Goal: Information Seeking & Learning: Learn about a topic

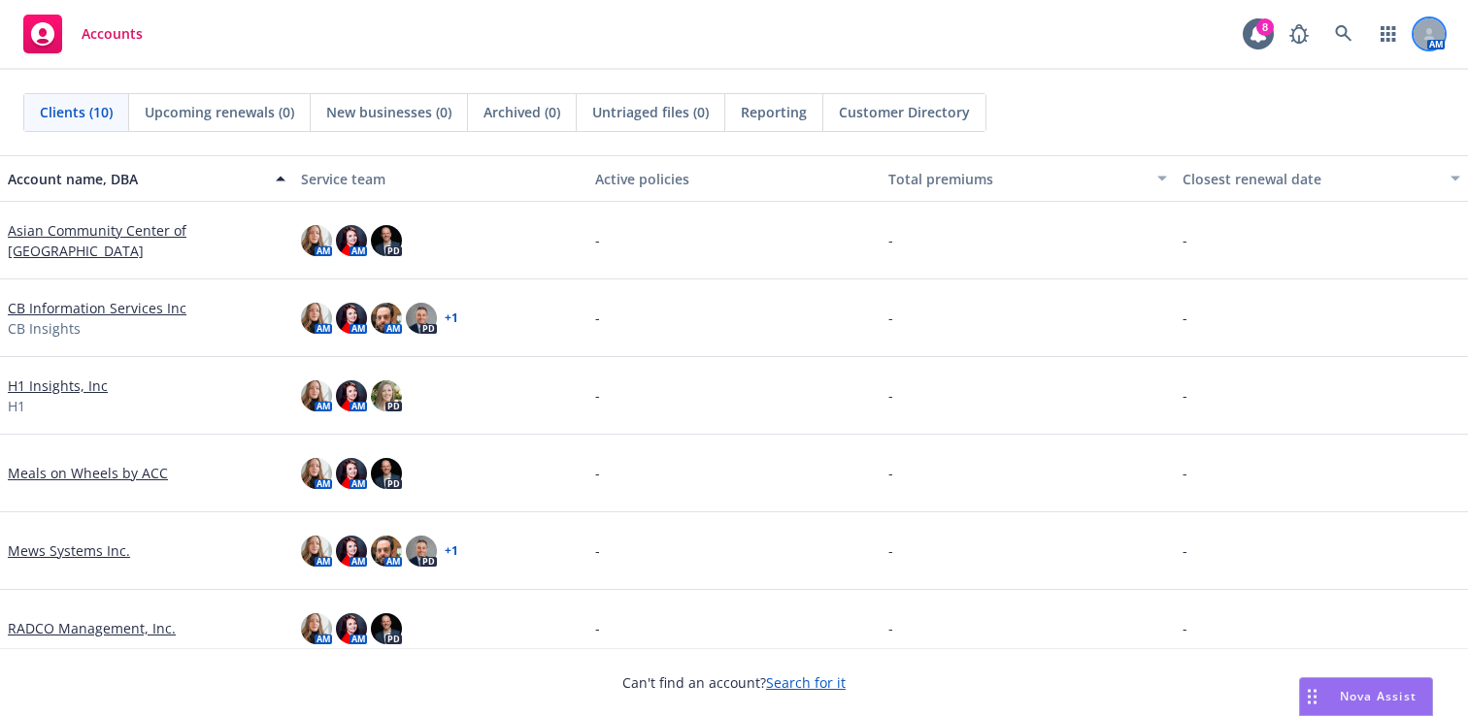
click at [1424, 41] on div at bounding box center [1428, 33] width 31 height 31
click at [1337, 43] on link at bounding box center [1343, 34] width 39 height 39
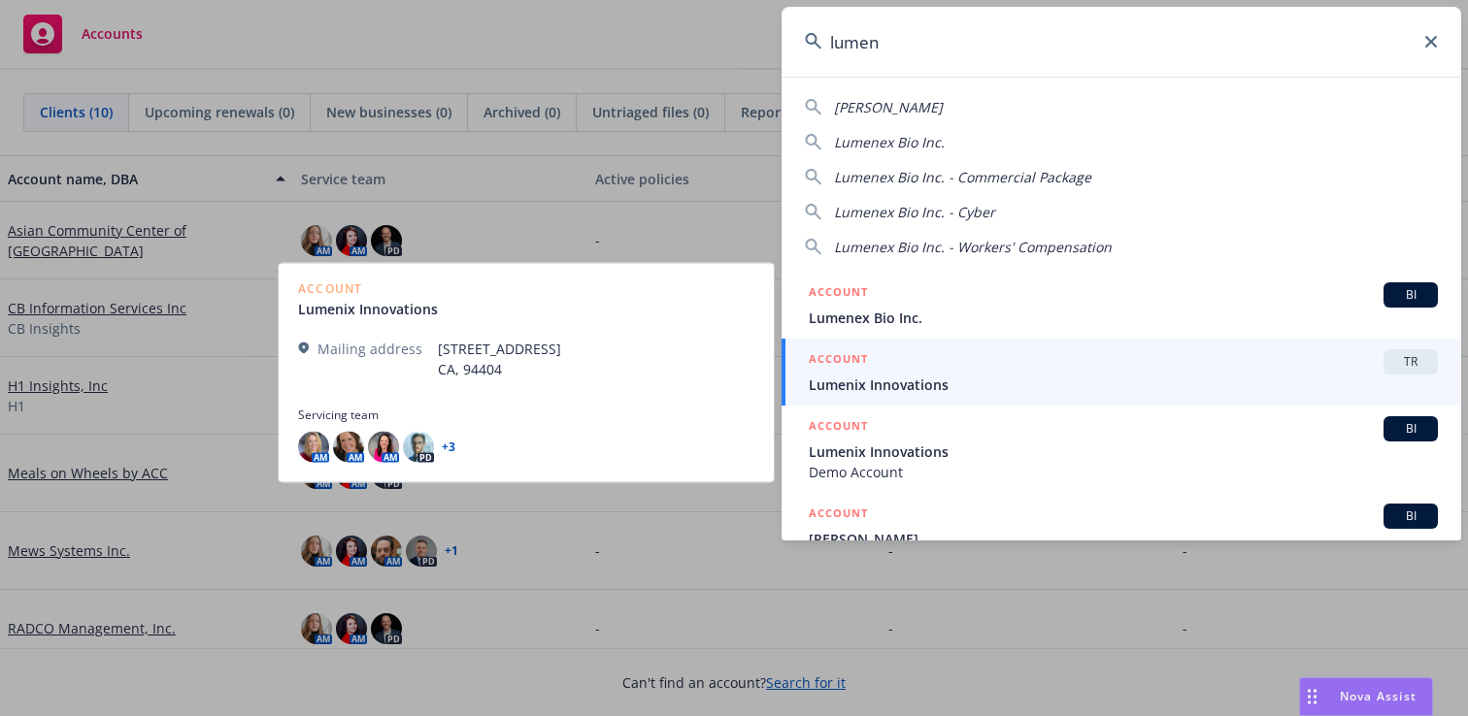
type input "lumen"
click at [953, 375] on span "Lumenix Innovations" at bounding box center [1123, 385] width 629 height 20
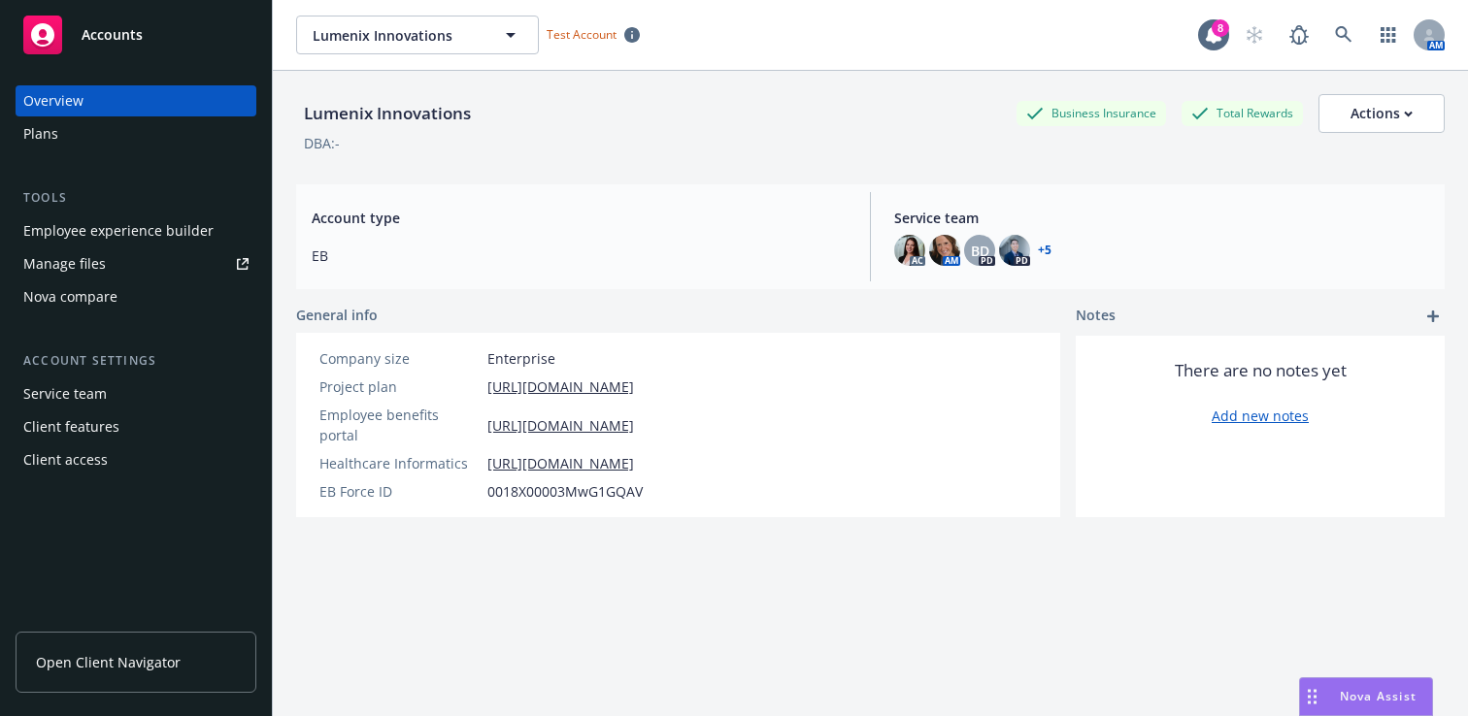
click at [117, 652] on span "Open Client Navigator" at bounding box center [108, 662] width 145 height 20
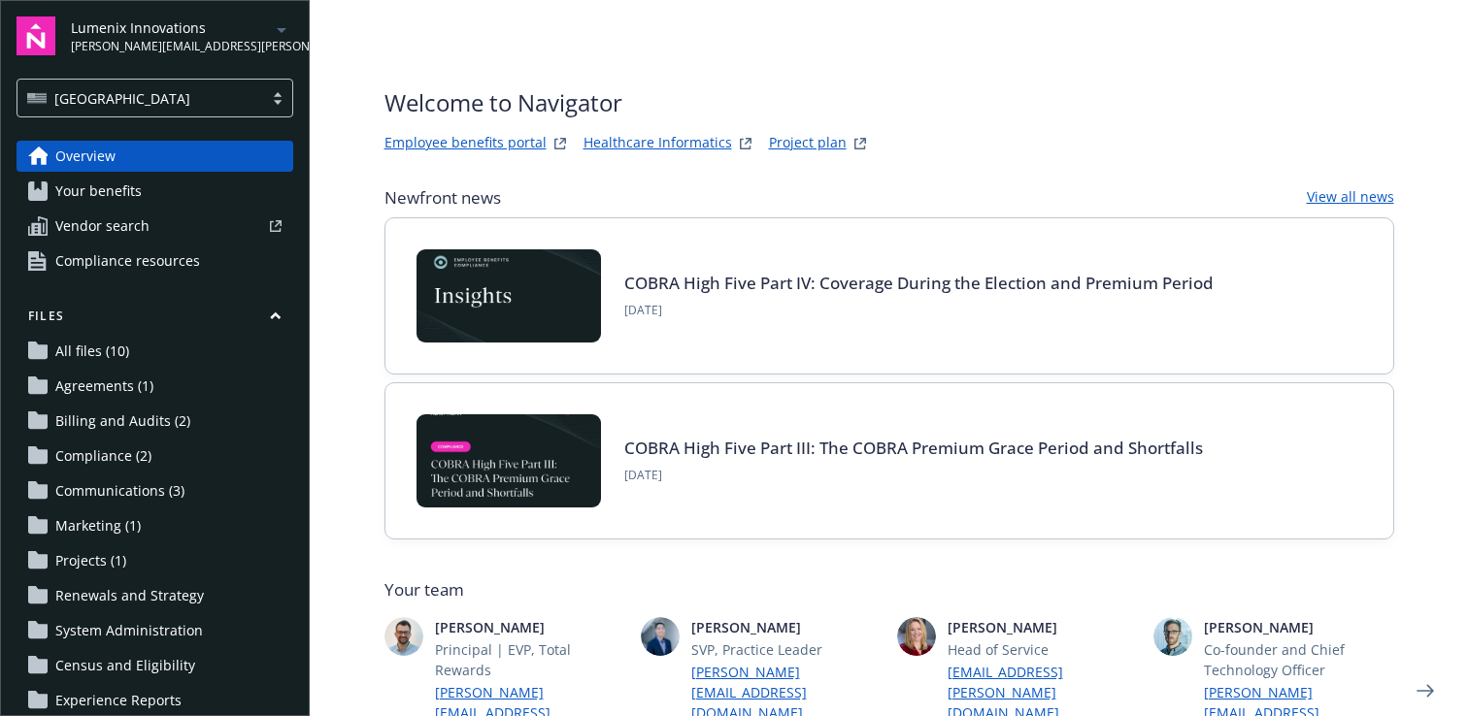
click at [466, 148] on link "Employee benefits portal" at bounding box center [465, 143] width 162 height 23
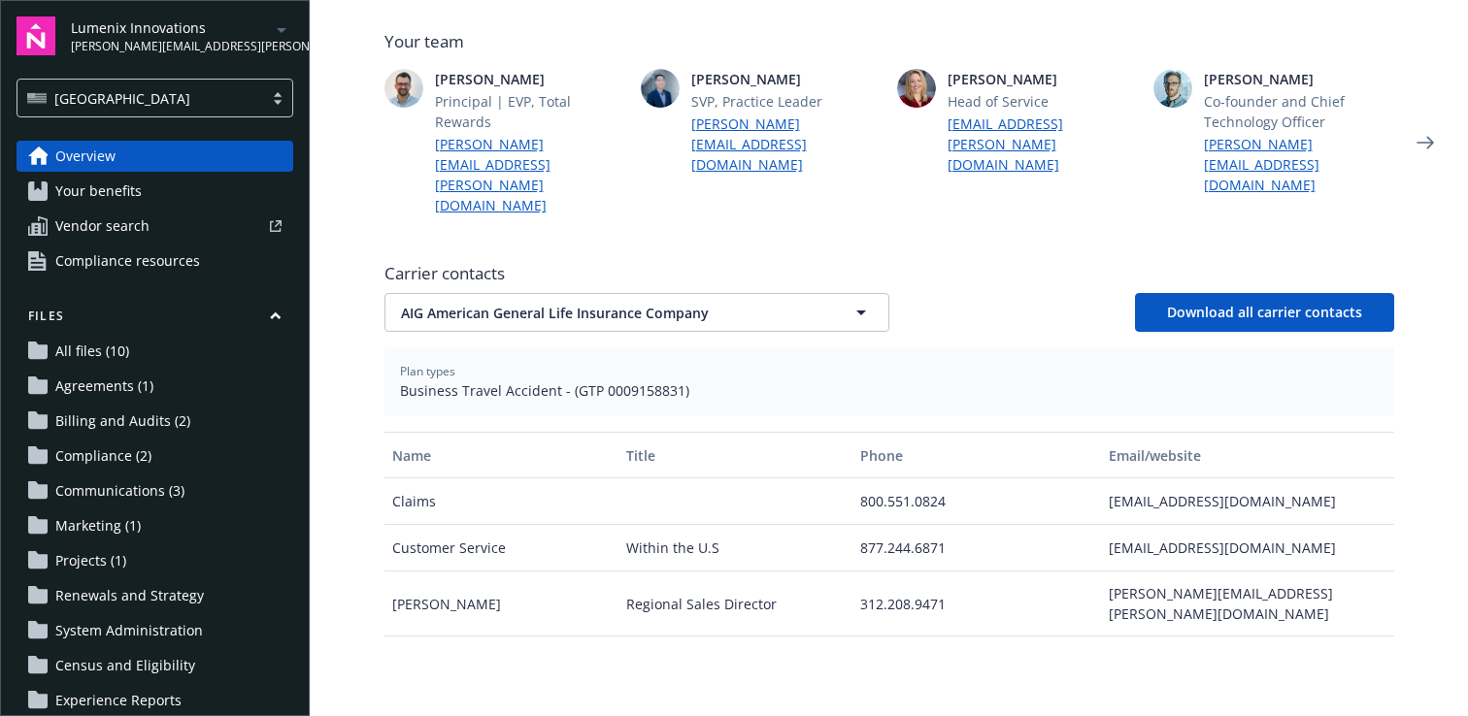
scroll to position [556, 0]
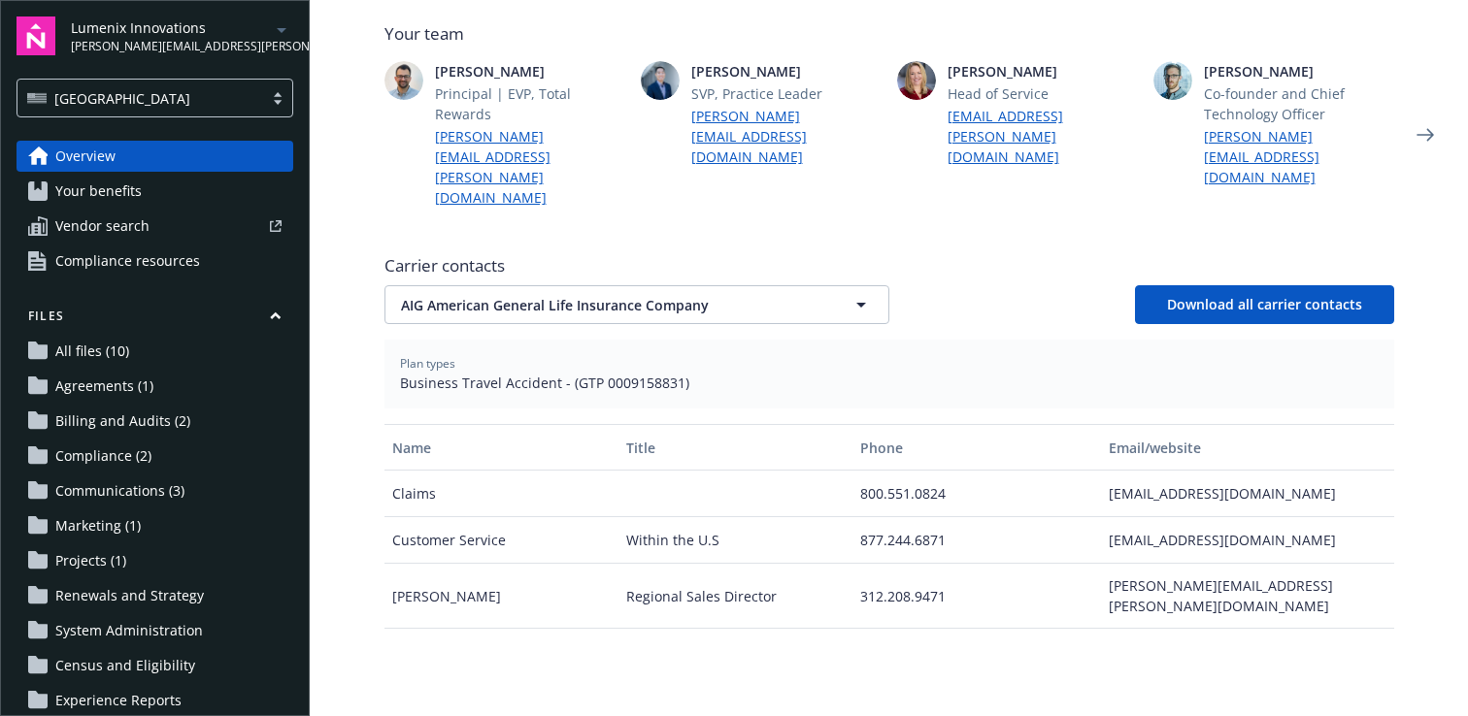
click at [120, 191] on span "Your benefits" at bounding box center [98, 191] width 86 height 31
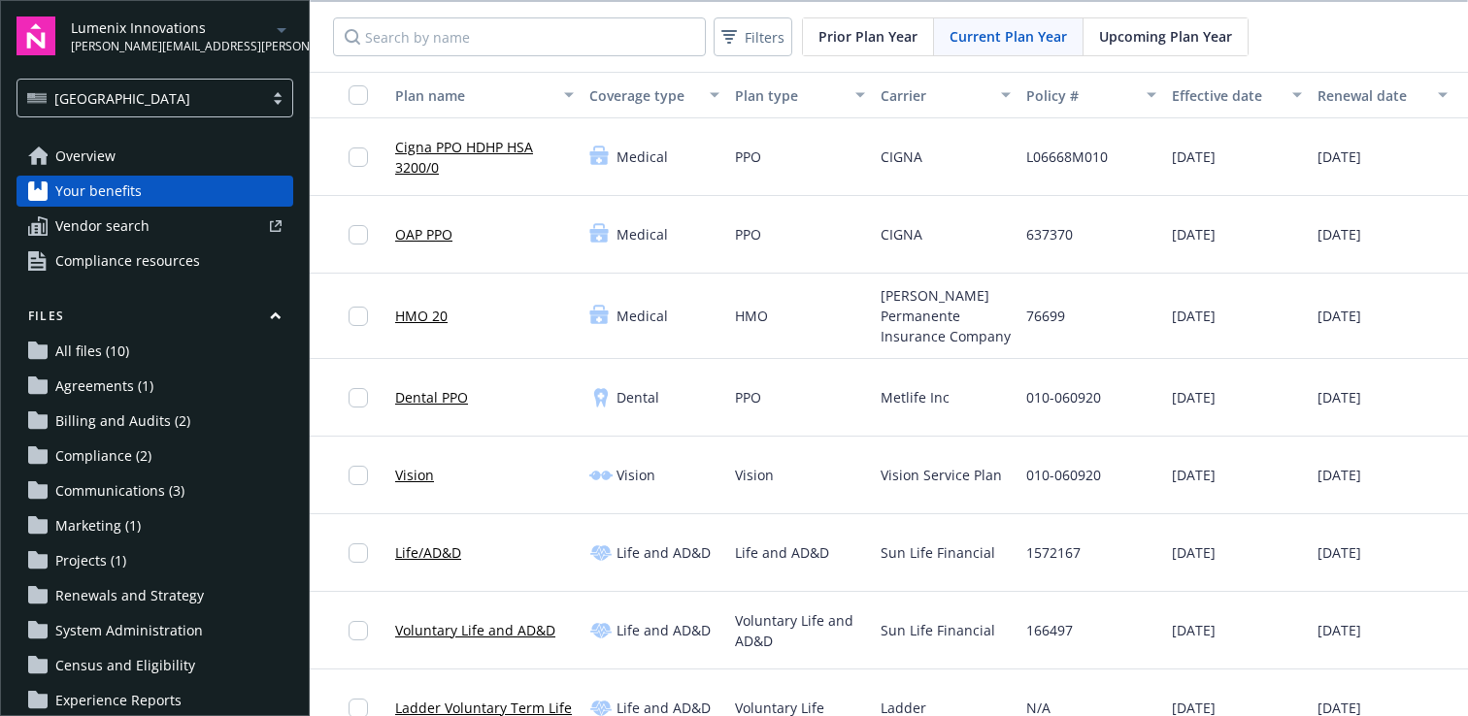
click at [497, 148] on link "Cigna PPO HDHP HSA 3200/0" at bounding box center [484, 157] width 179 height 41
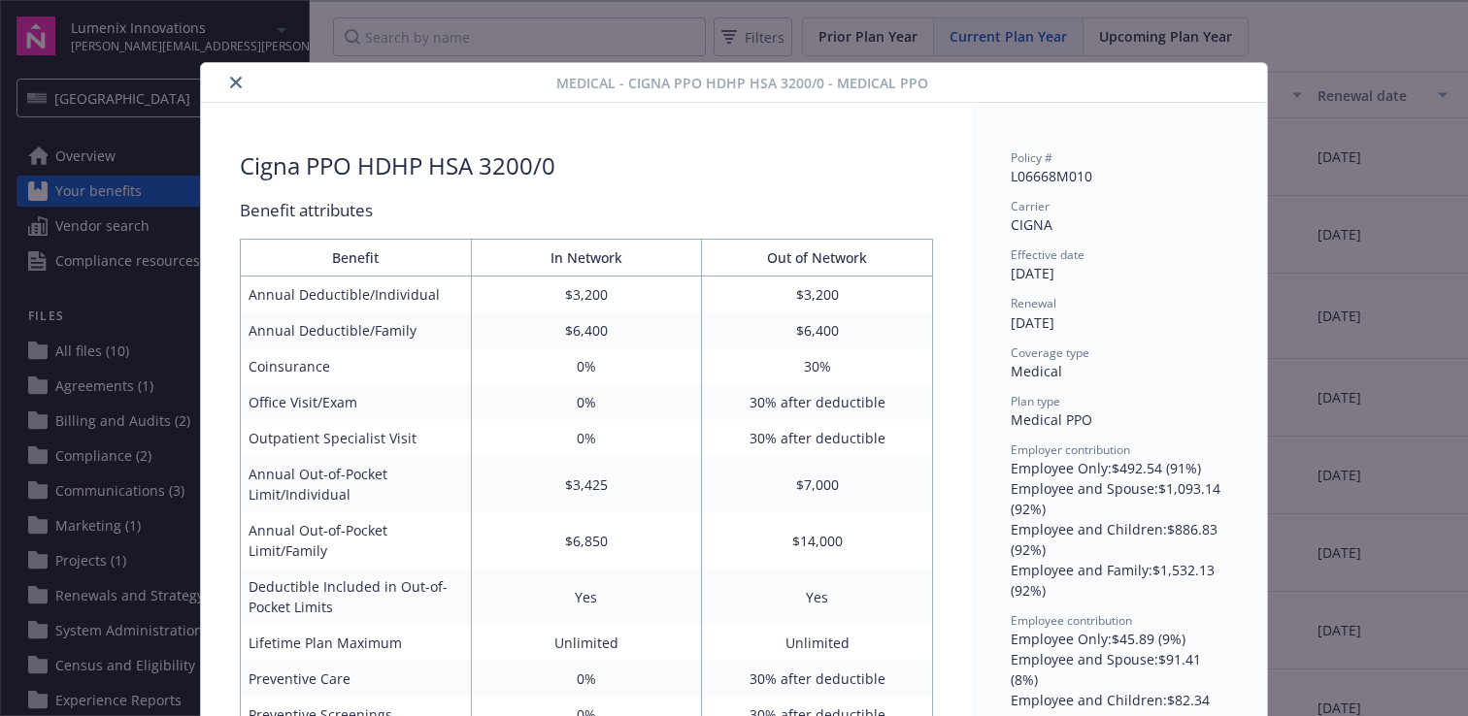
click at [232, 82] on icon "close" at bounding box center [236, 83] width 12 height 12
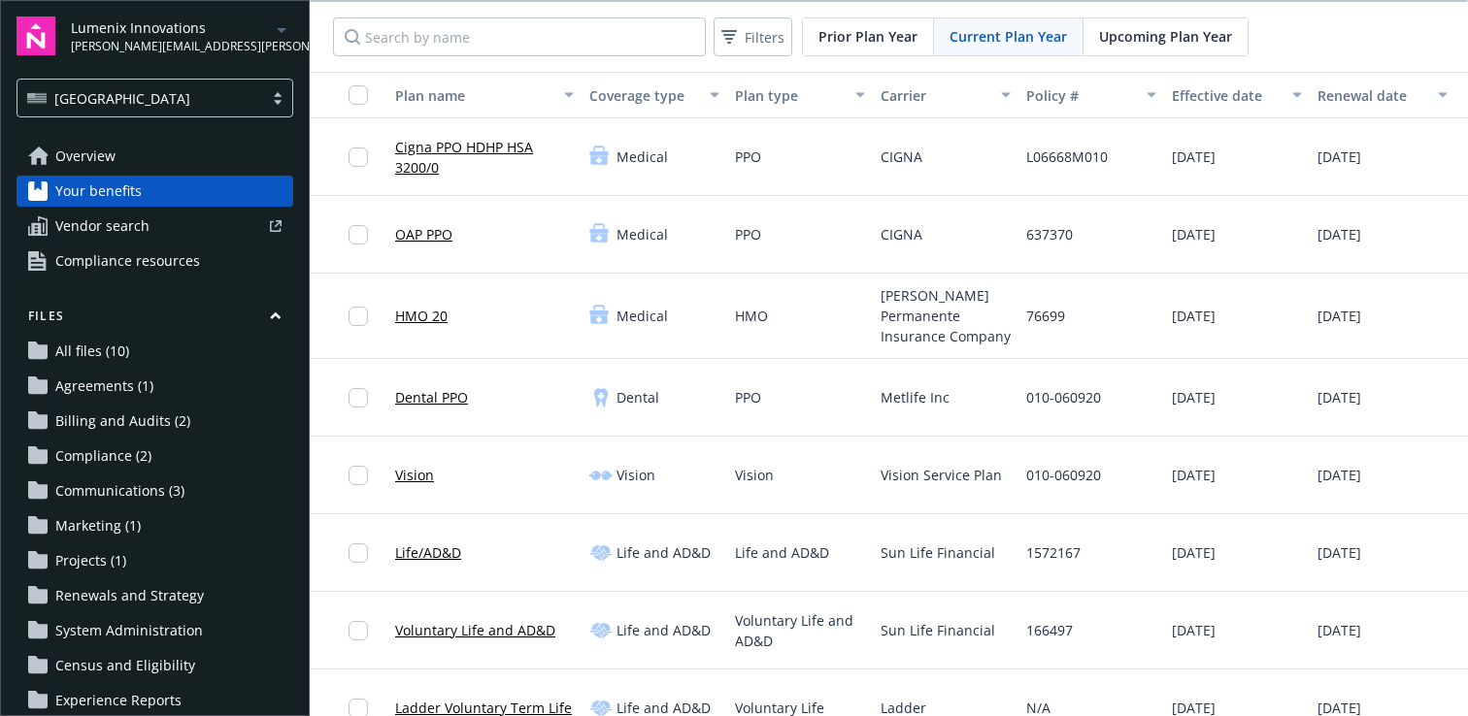
click at [106, 224] on span "Vendor search" at bounding box center [102, 226] width 94 height 31
click at [135, 263] on span "Compliance resources" at bounding box center [127, 261] width 145 height 31
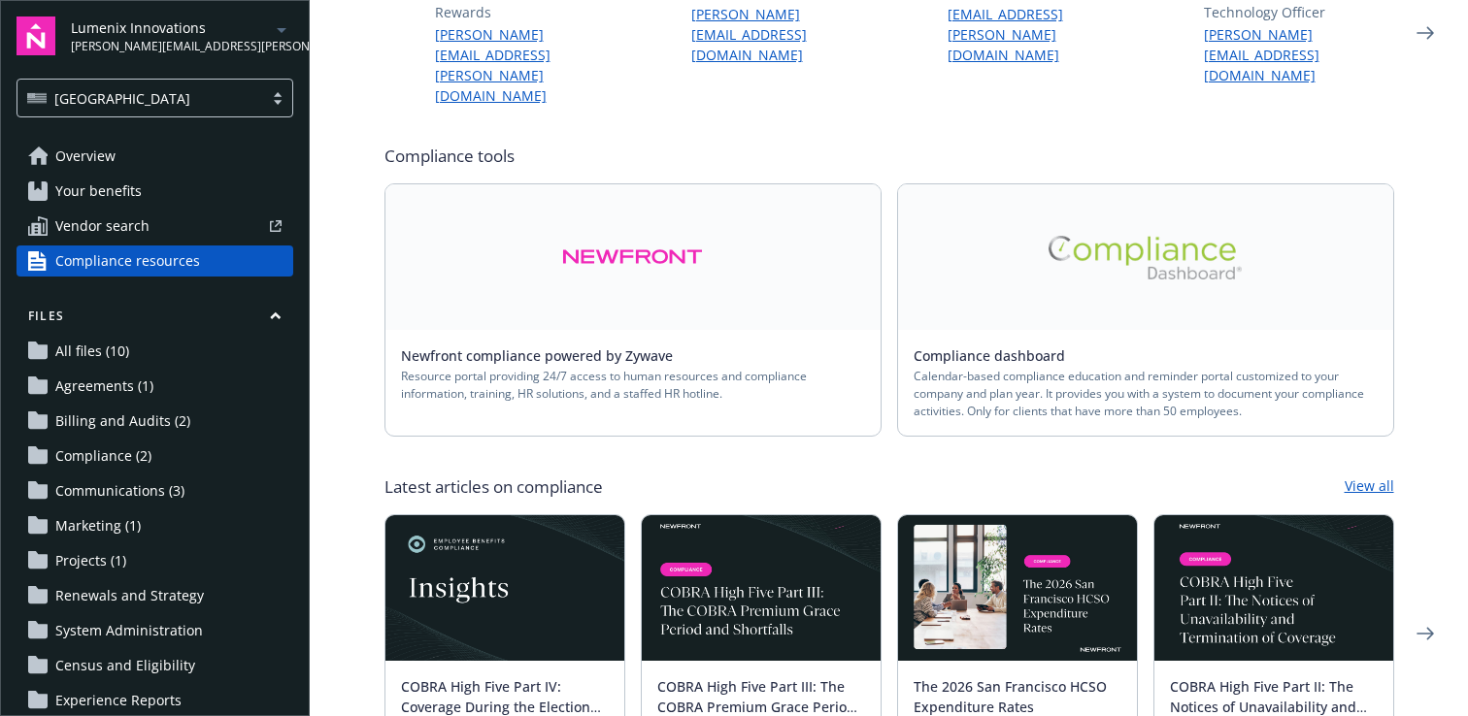
click at [86, 147] on span "Overview" at bounding box center [85, 156] width 60 height 31
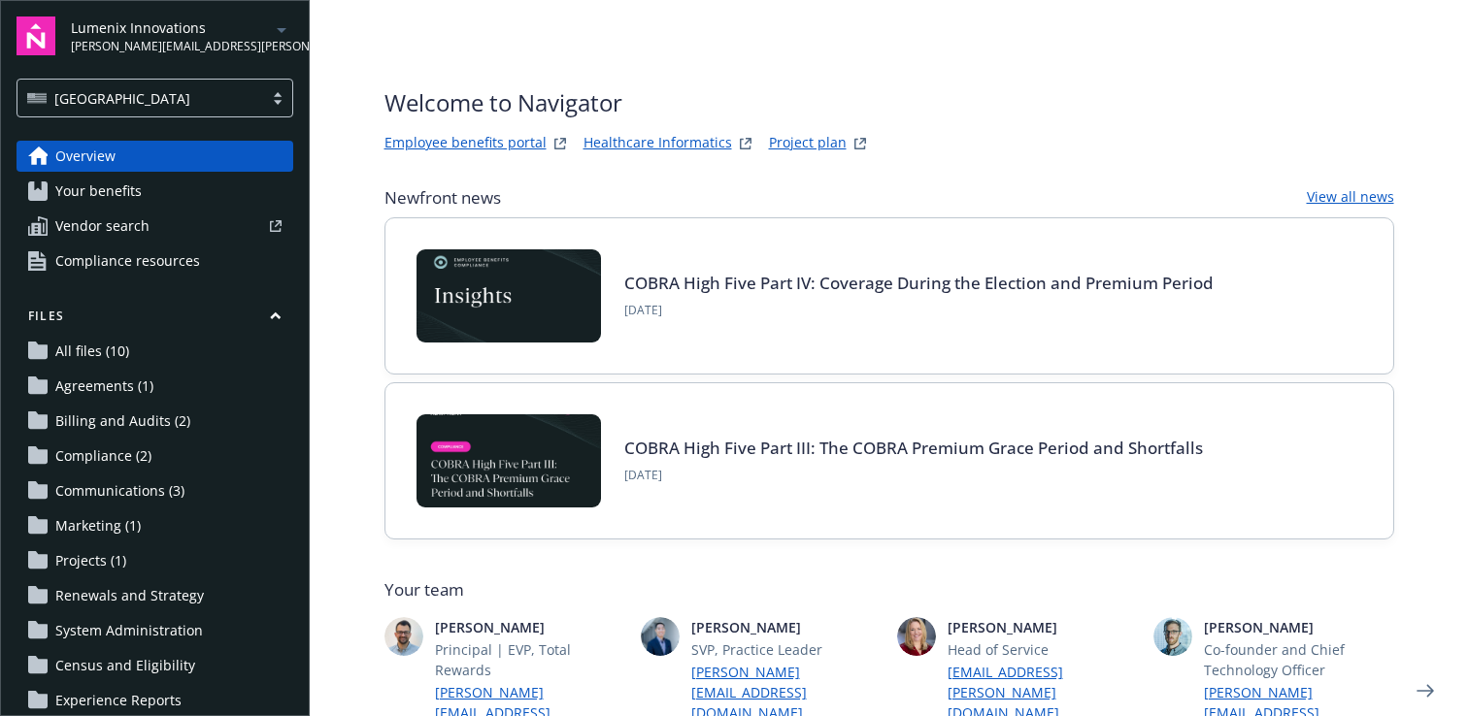
click at [464, 143] on link "Employee benefits portal" at bounding box center [465, 143] width 162 height 23
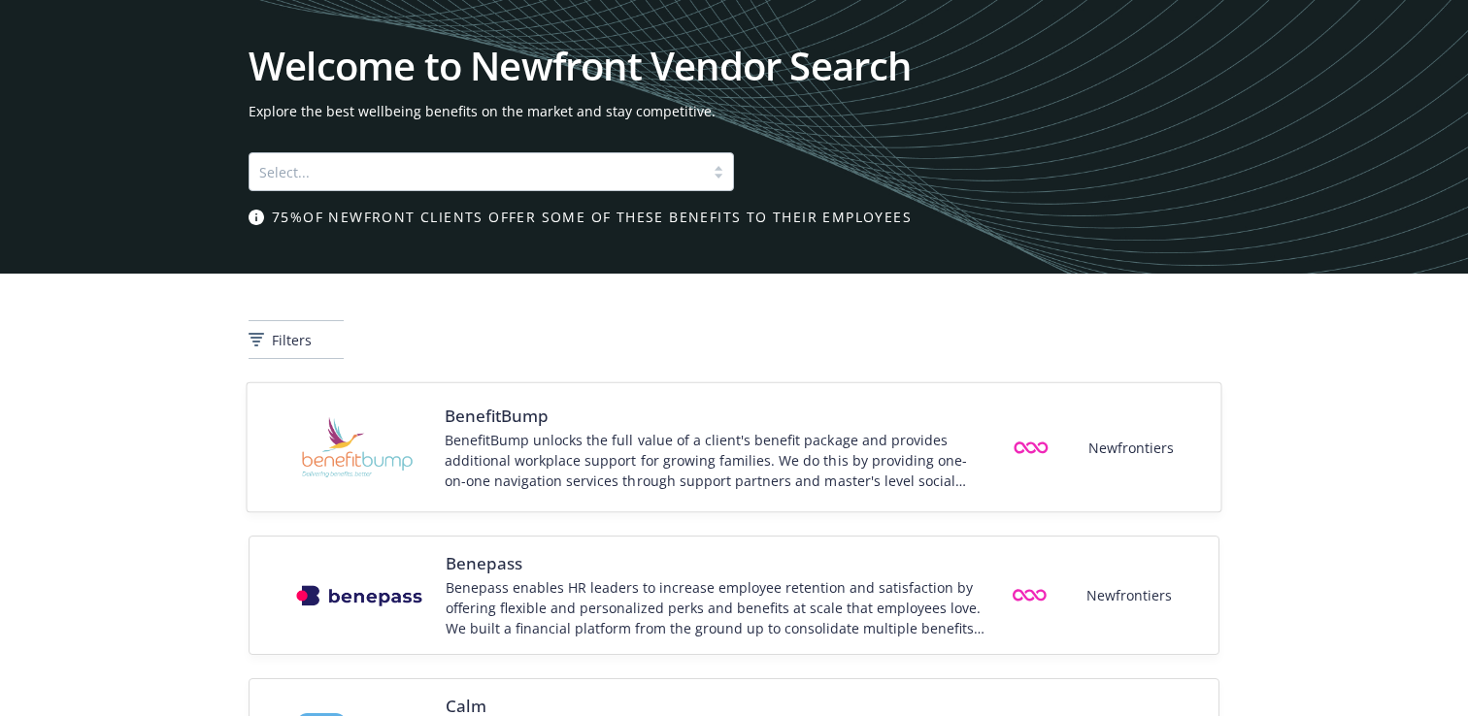
click at [787, 454] on div "BenefitBump unlocks the full value of a client's benefit package and provides a…" at bounding box center [716, 460] width 542 height 61
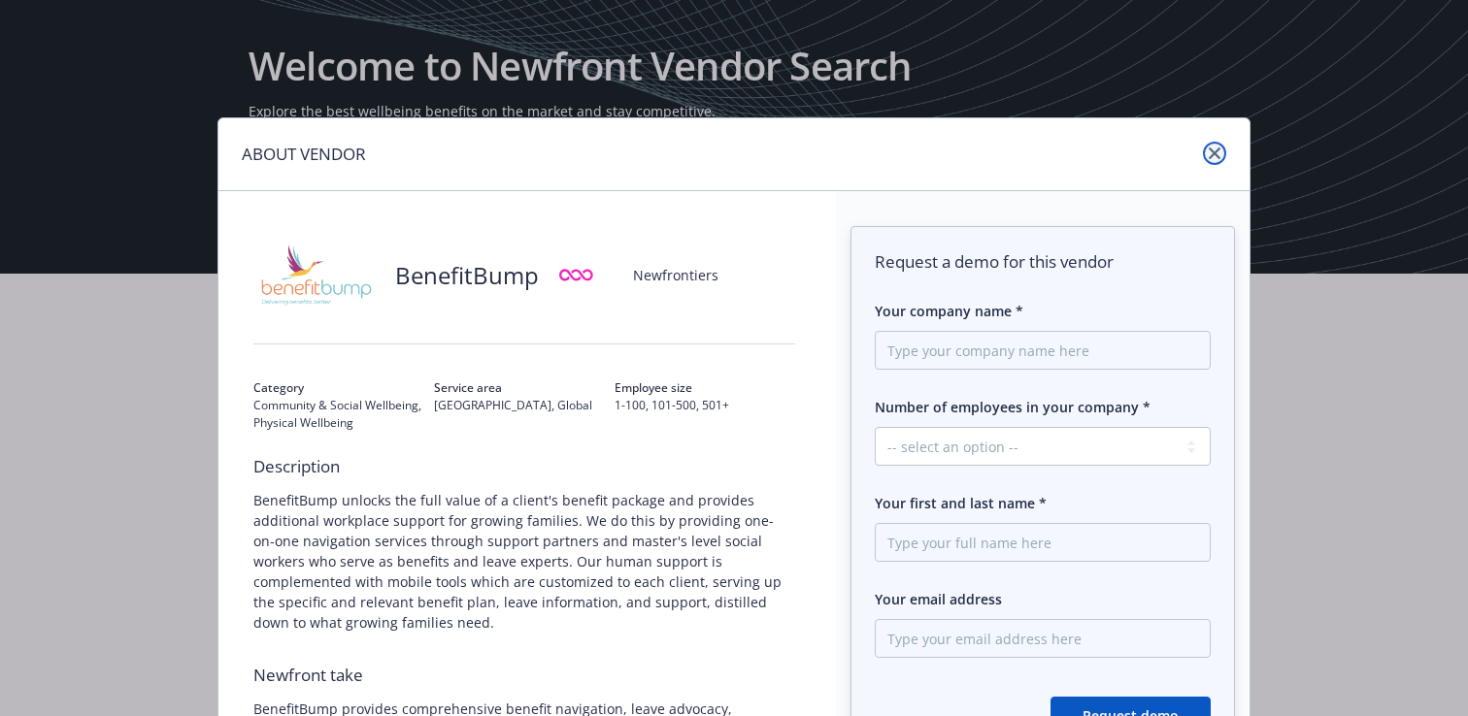
click at [1212, 151] on icon "close" at bounding box center [1215, 154] width 12 height 12
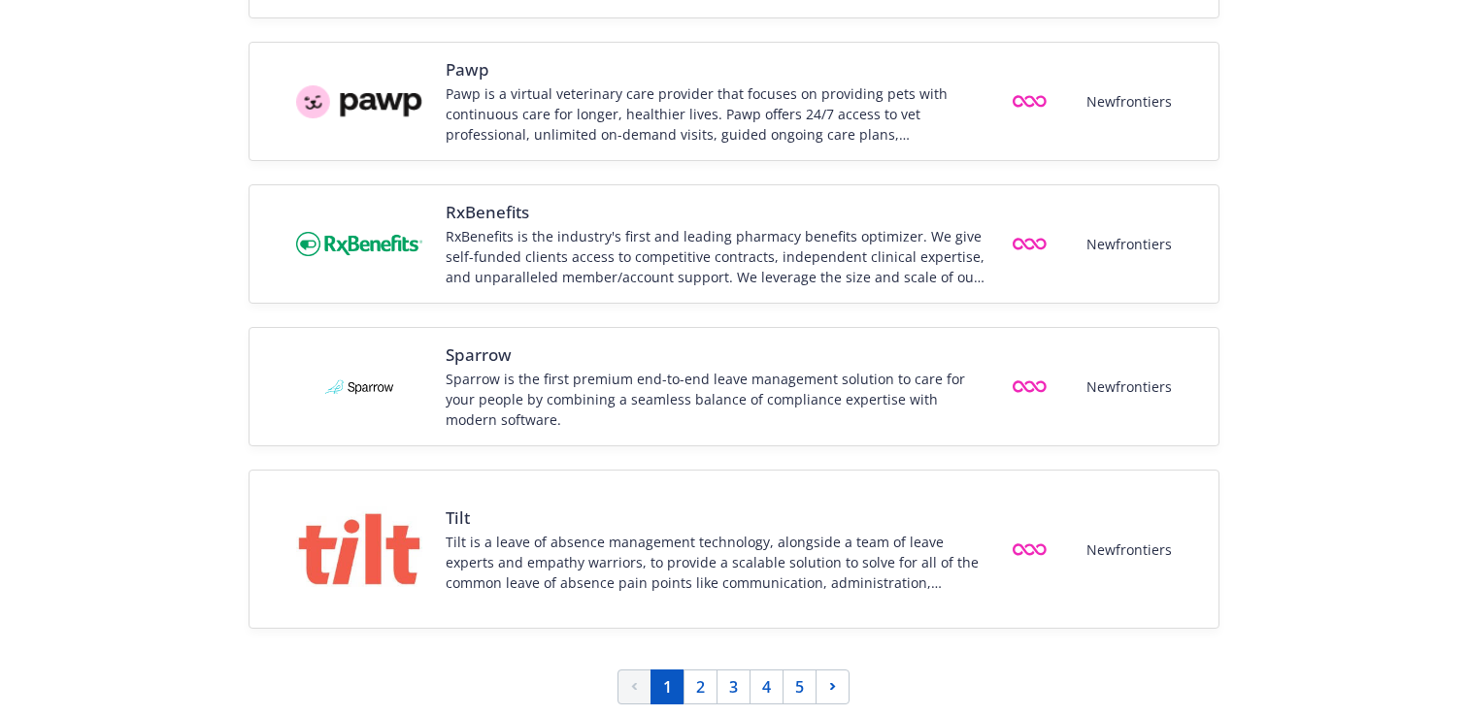
scroll to position [2720, 0]
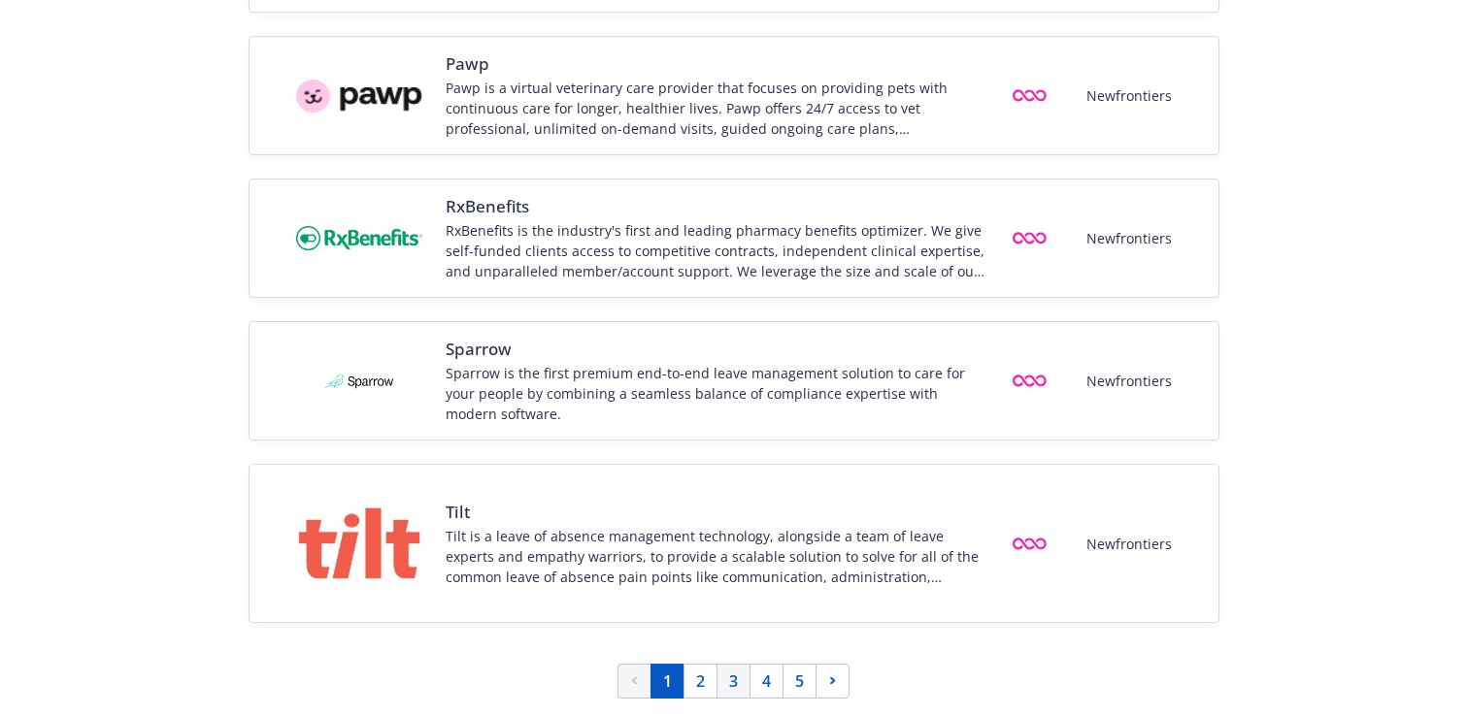
click at [728, 686] on link "3" at bounding box center [733, 681] width 34 height 35
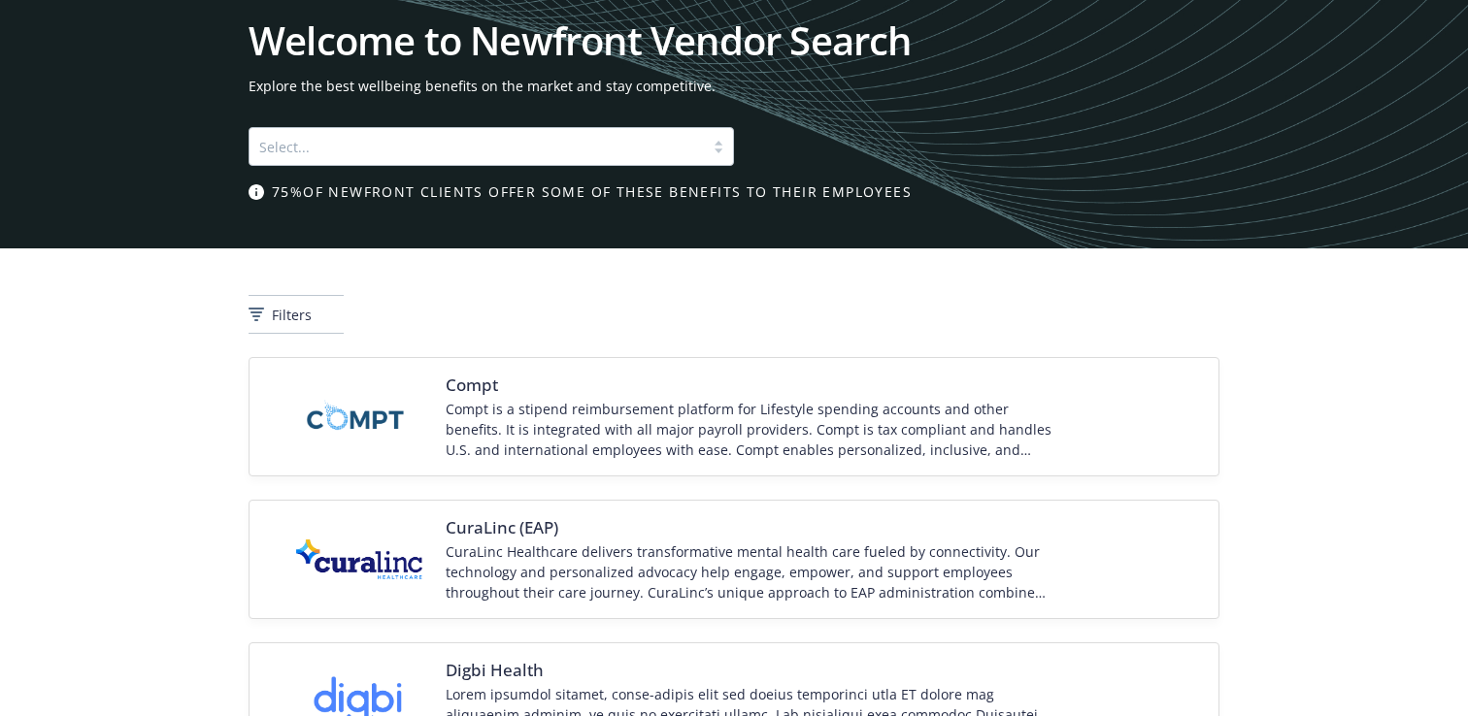
scroll to position [0, 0]
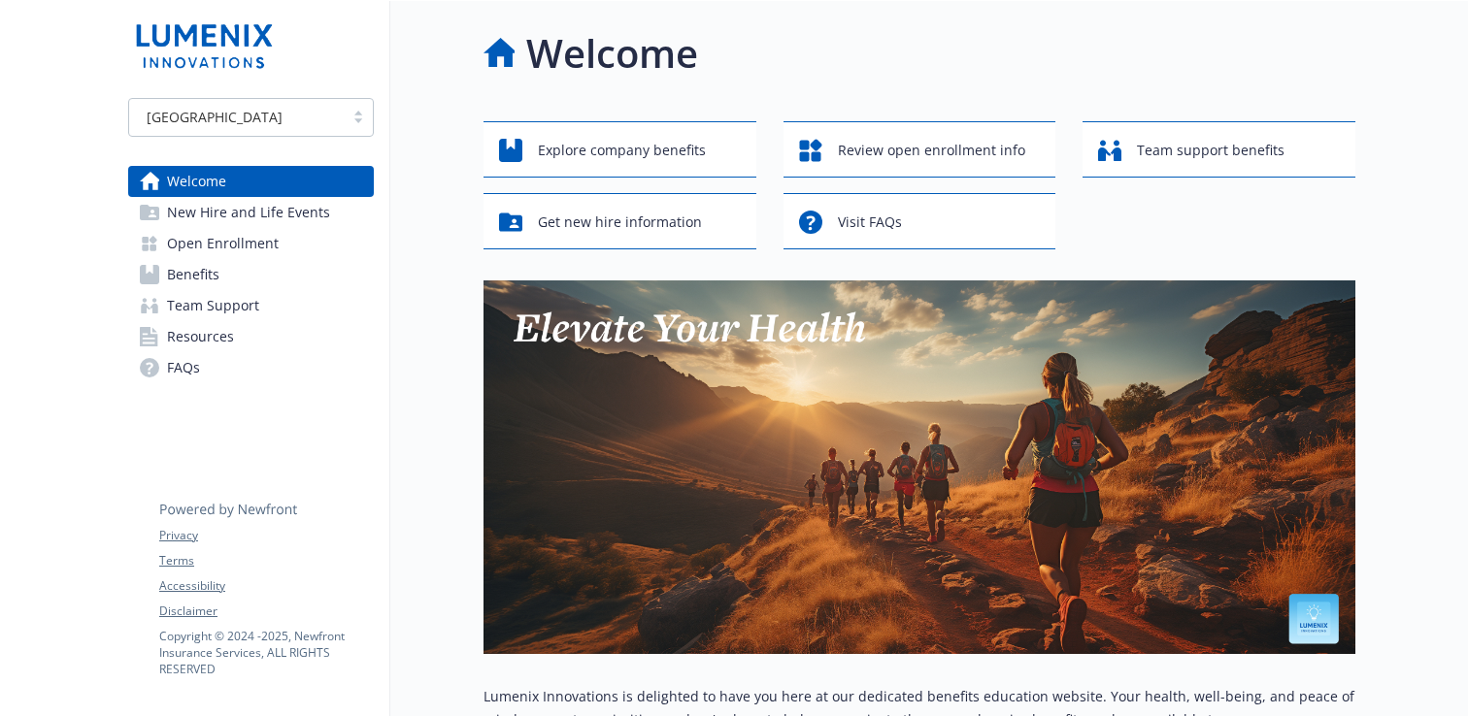
click at [310, 206] on span "New Hire and Life Events" at bounding box center [248, 212] width 163 height 31
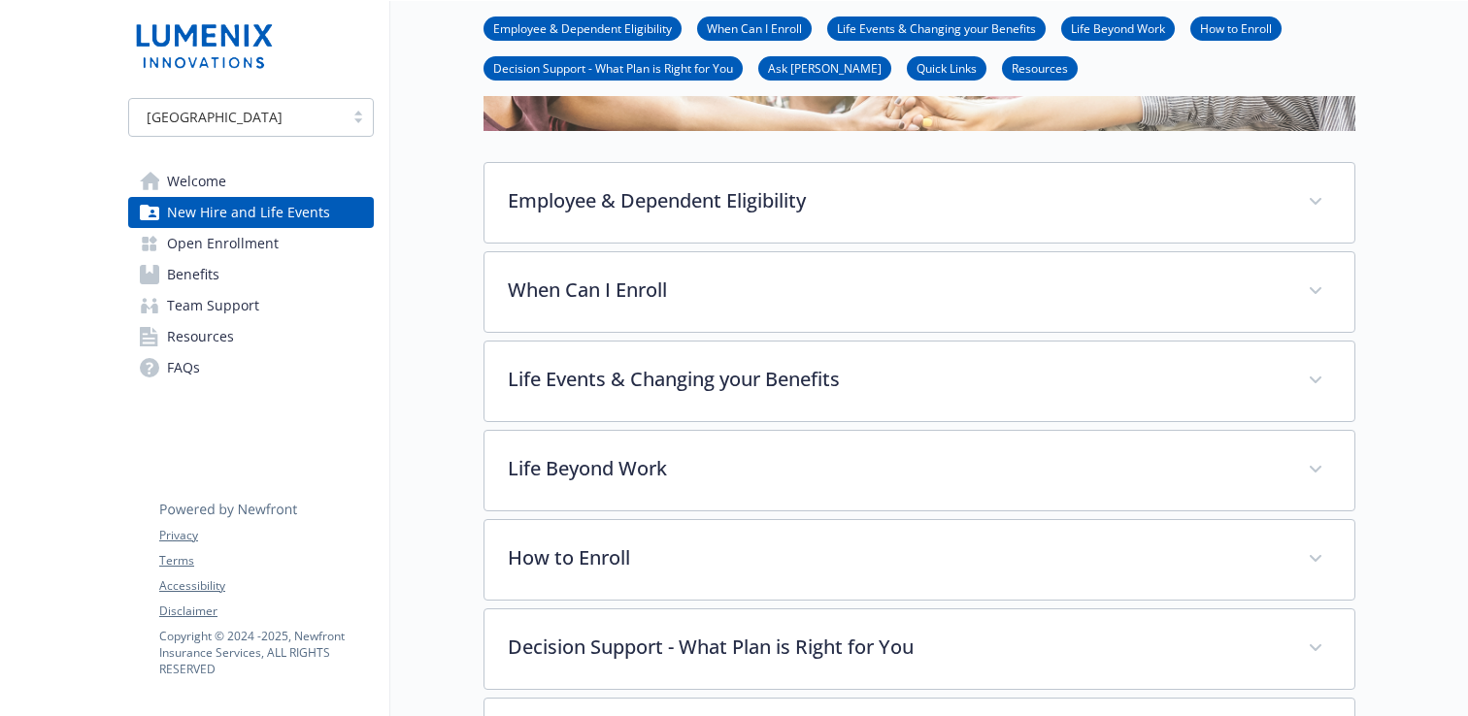
scroll to position [265, 0]
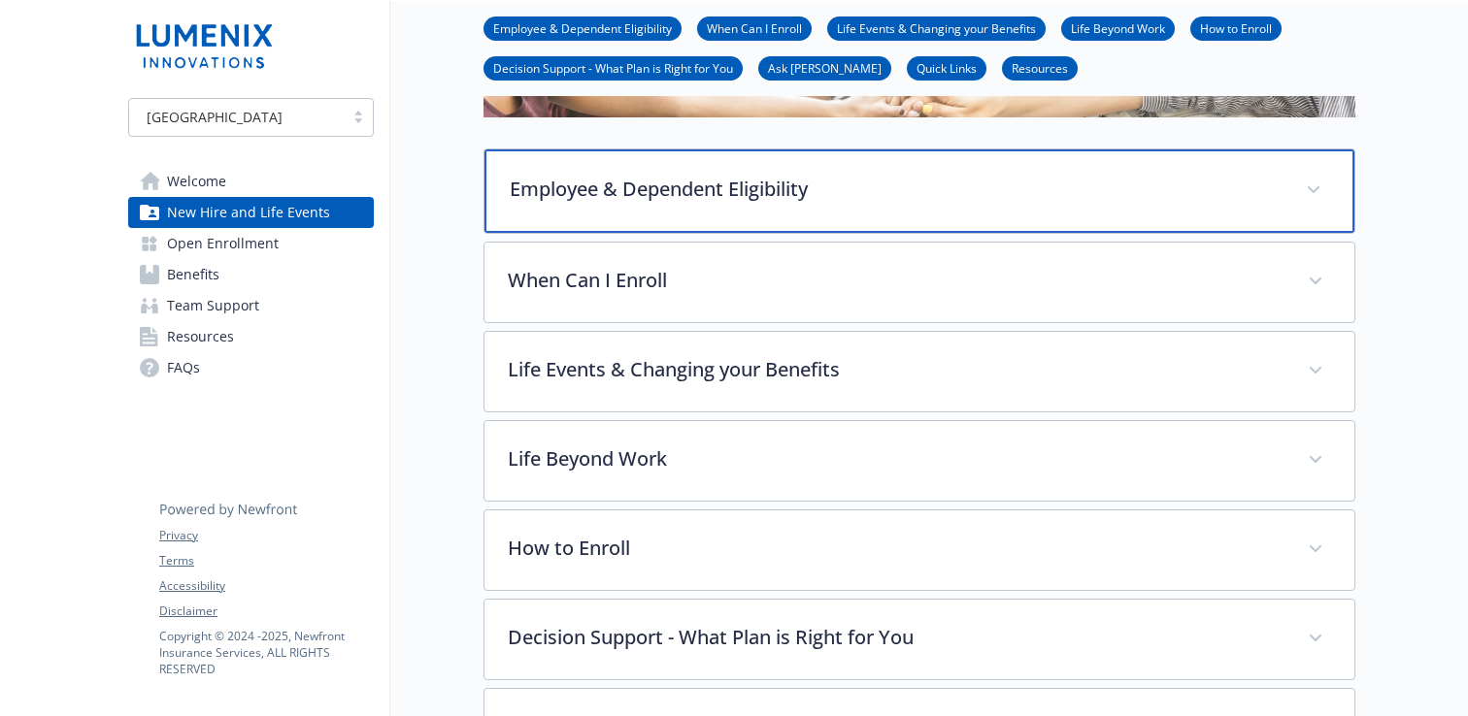
click at [568, 192] on p "Employee & Dependent Eligibility" at bounding box center [896, 189] width 773 height 29
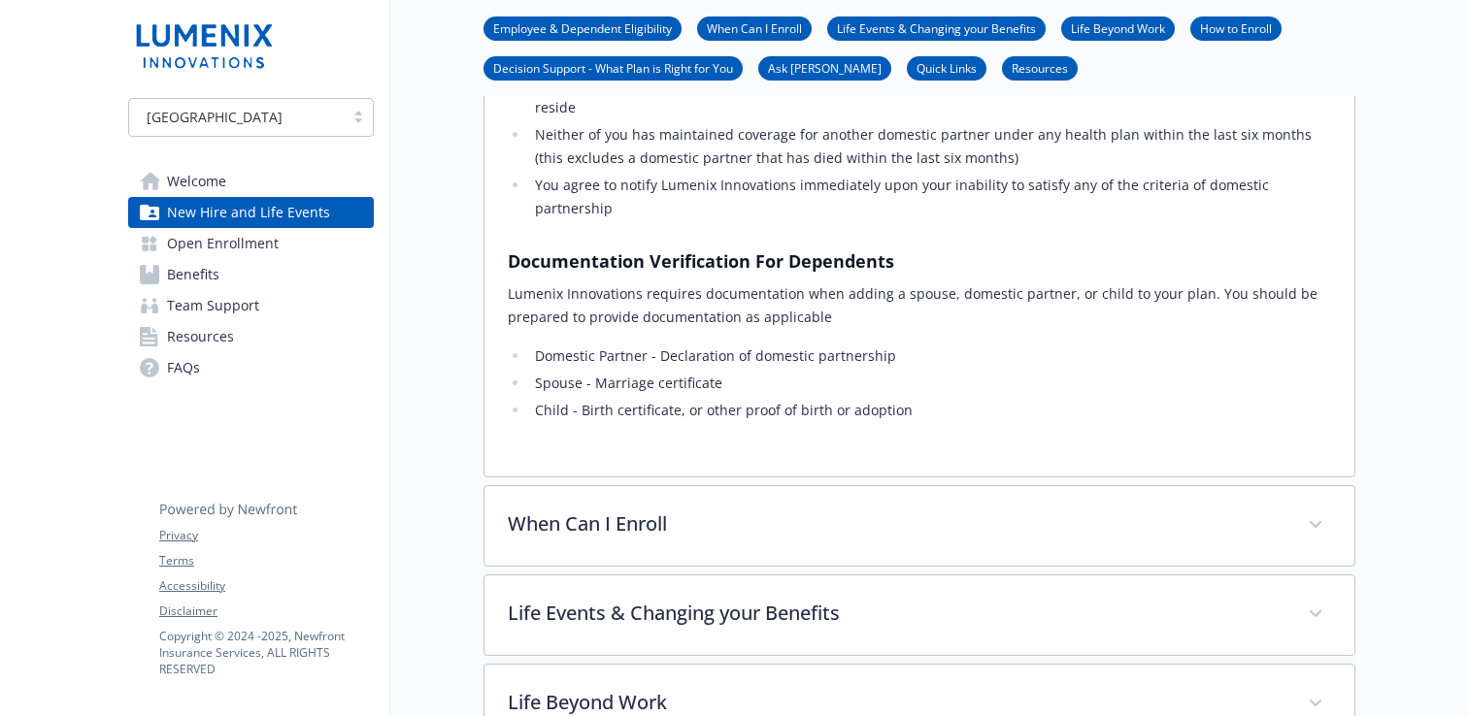
scroll to position [1551, 0]
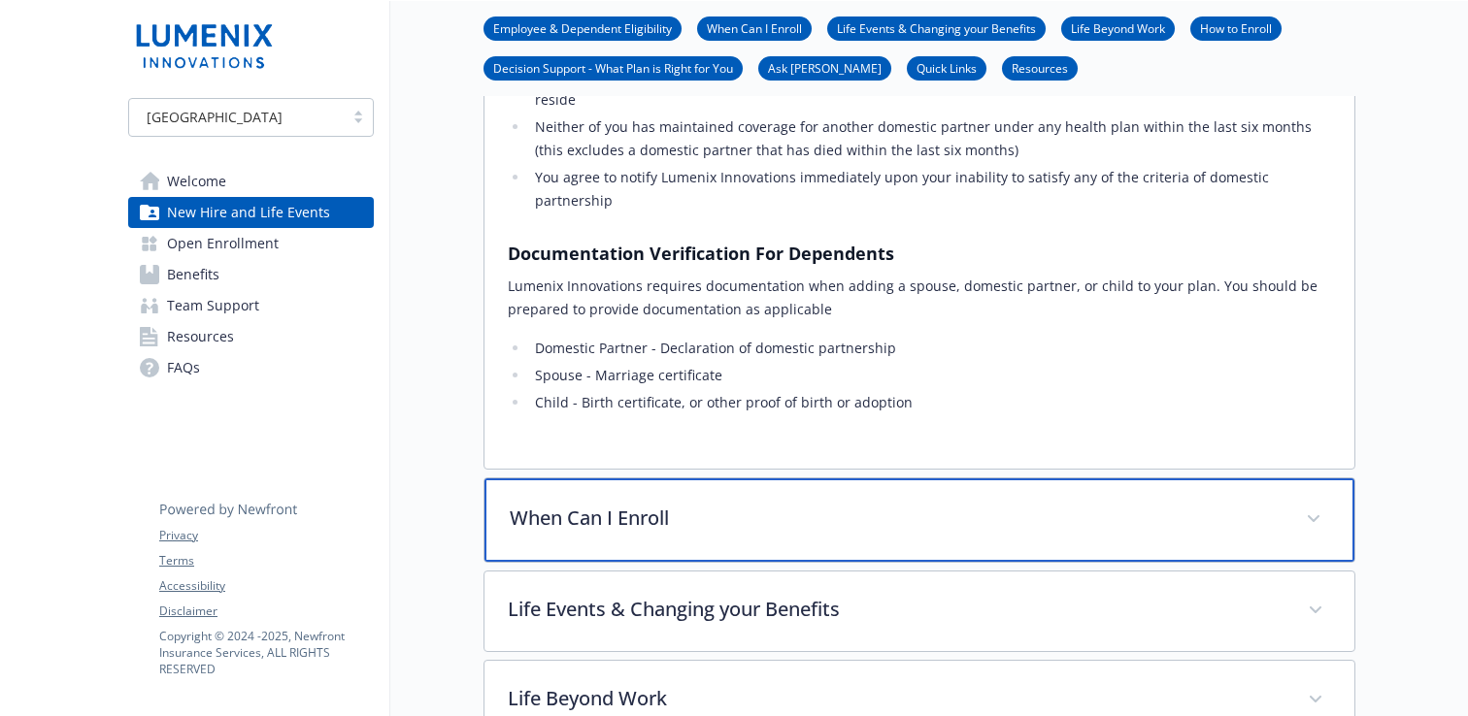
click at [607, 504] on p "When Can I Enroll" at bounding box center [896, 518] width 773 height 29
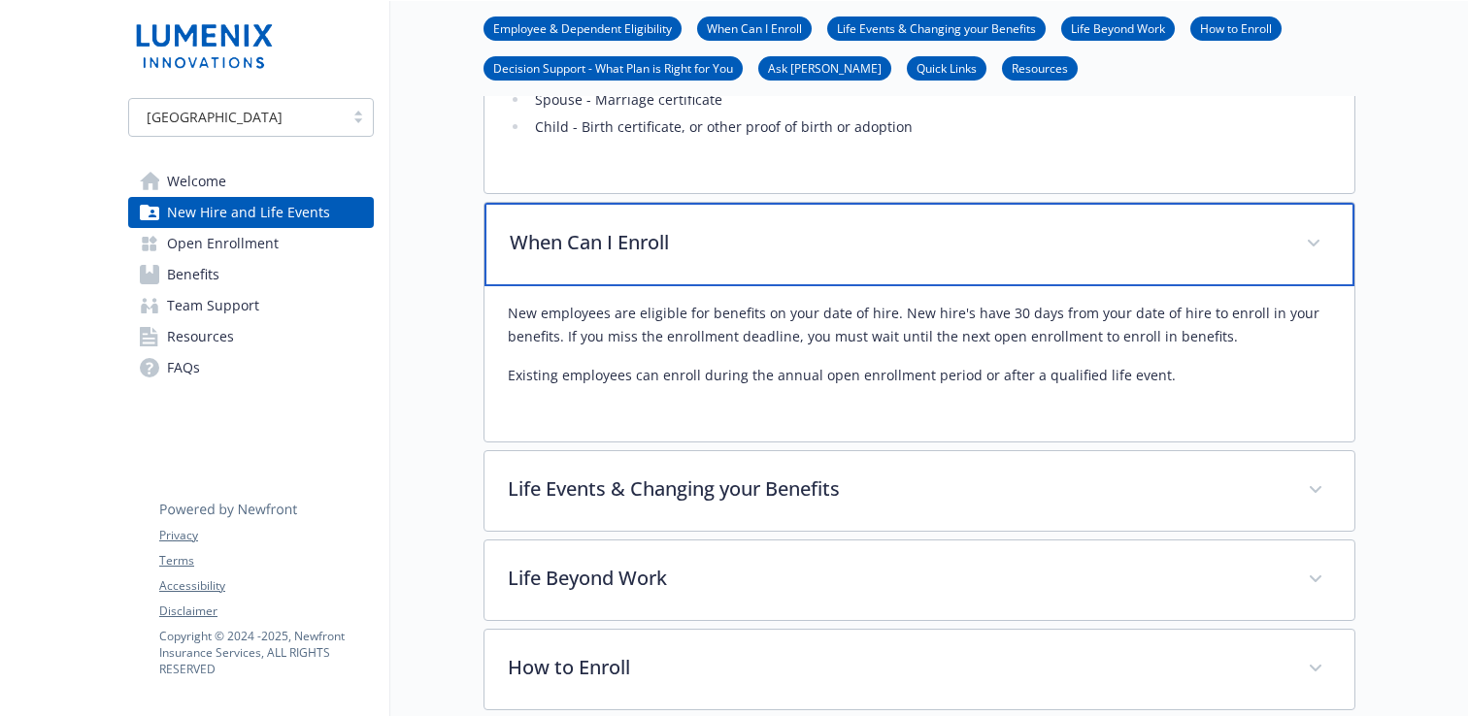
scroll to position [1826, 0]
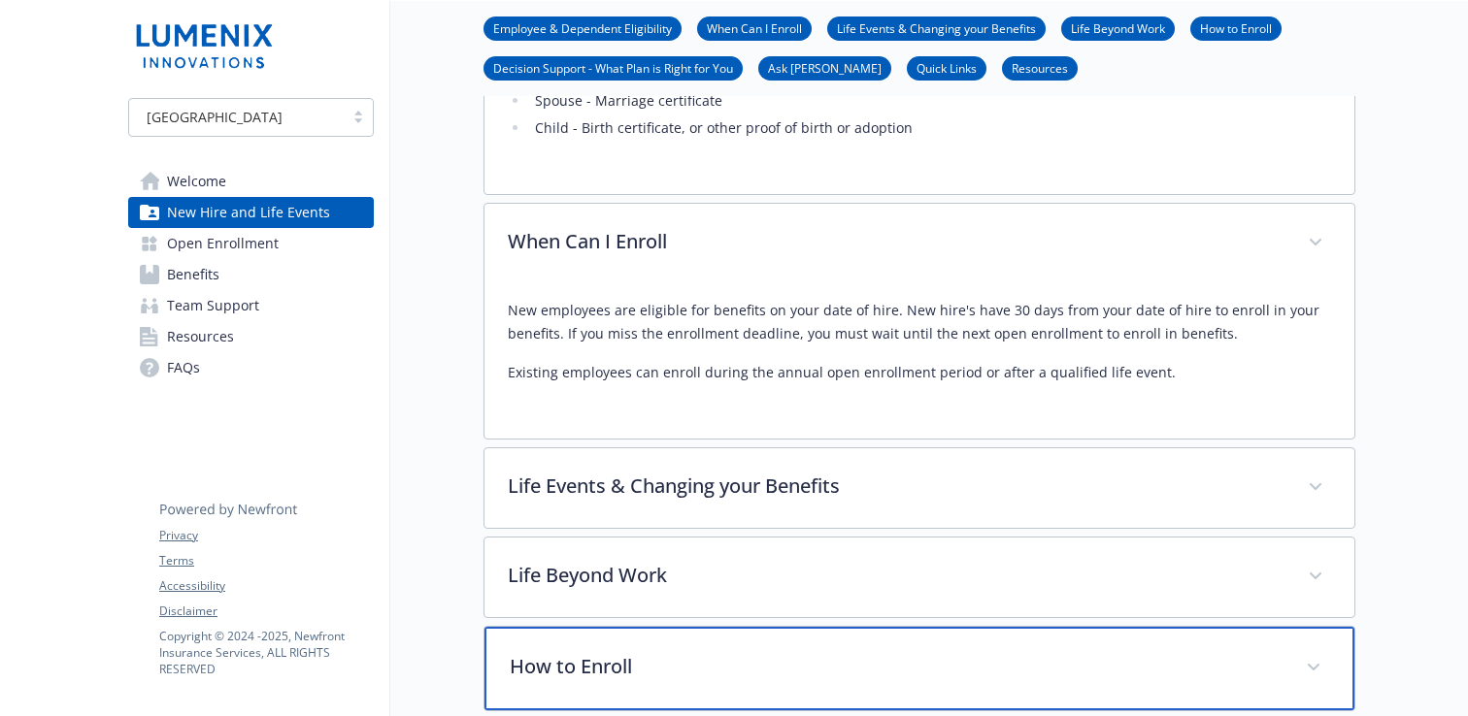
click at [585, 627] on div "How to Enroll" at bounding box center [919, 668] width 870 height 83
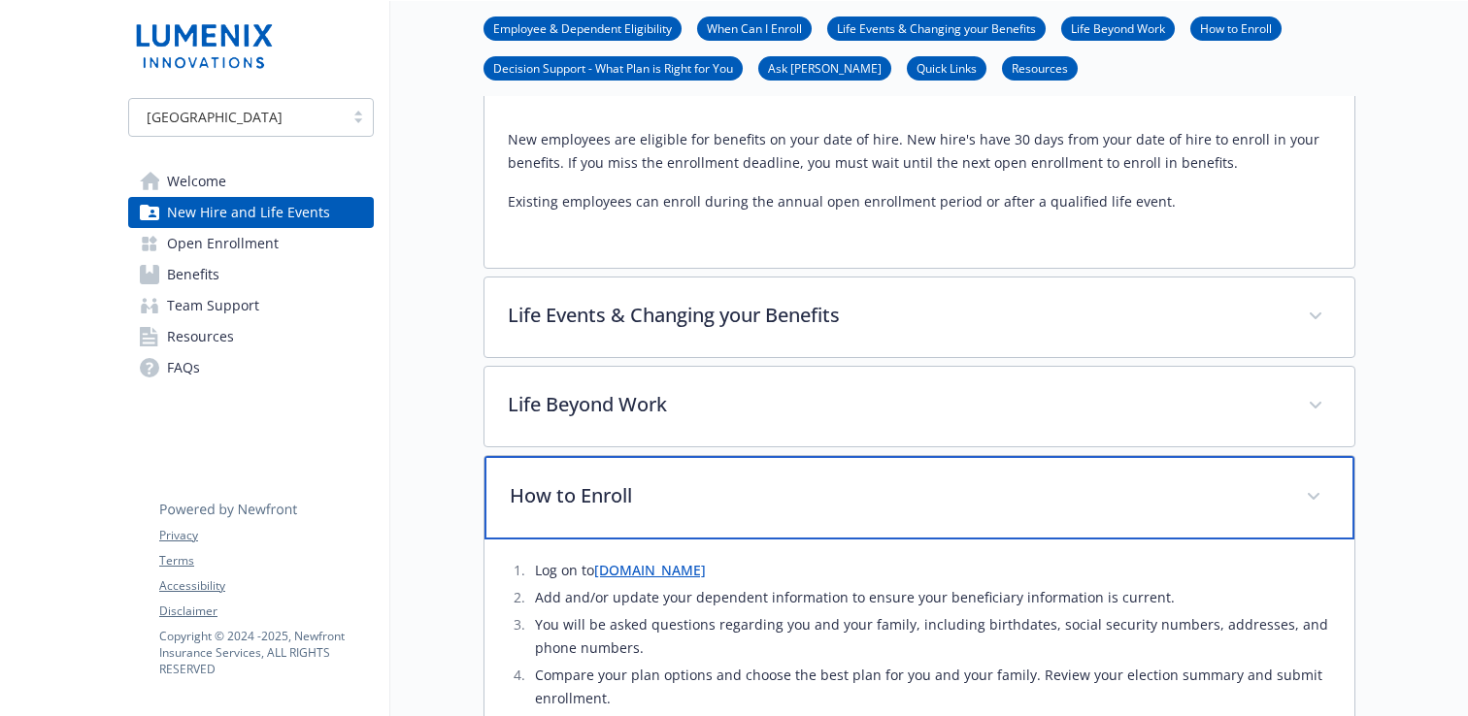
scroll to position [1998, 0]
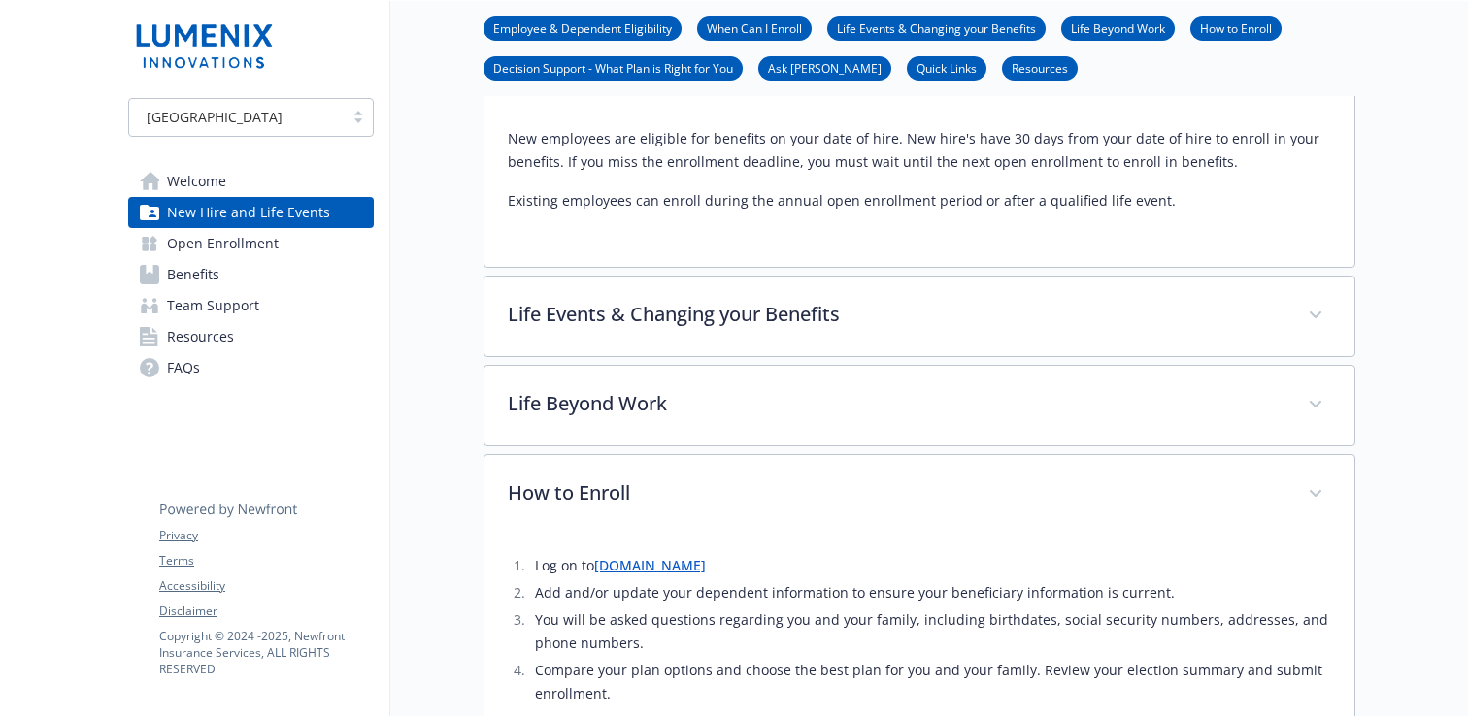
click at [234, 249] on span "Open Enrollment" at bounding box center [223, 243] width 112 height 31
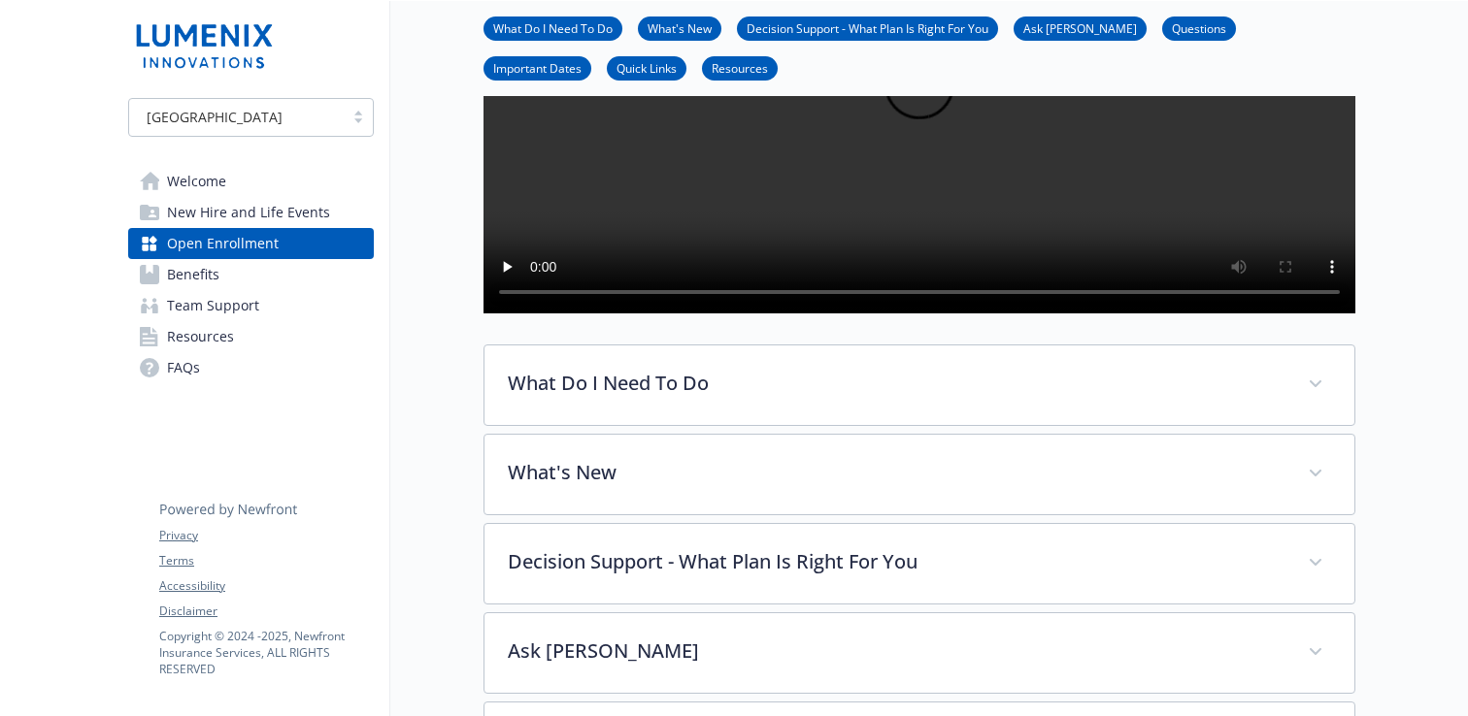
scroll to position [324, 0]
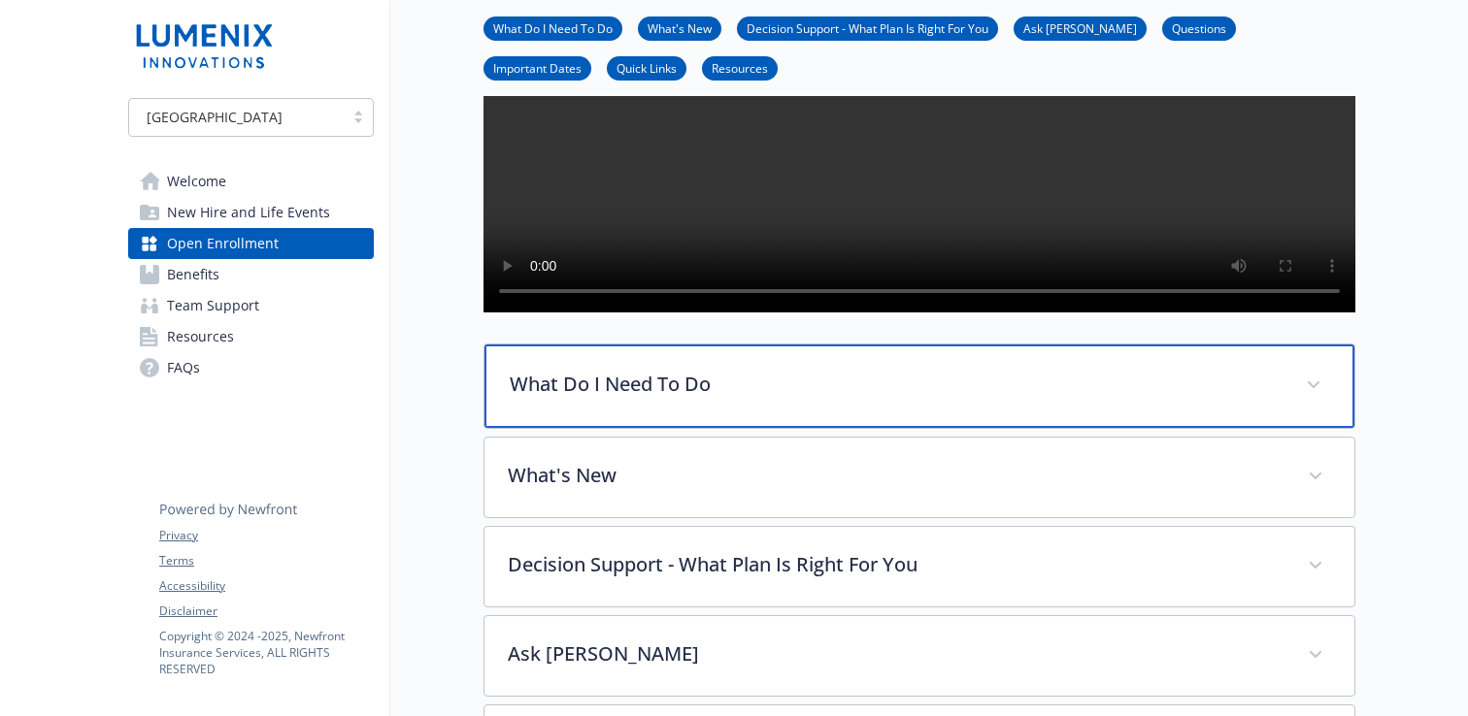
click at [741, 428] on div "What Do I Need To Do" at bounding box center [919, 386] width 870 height 83
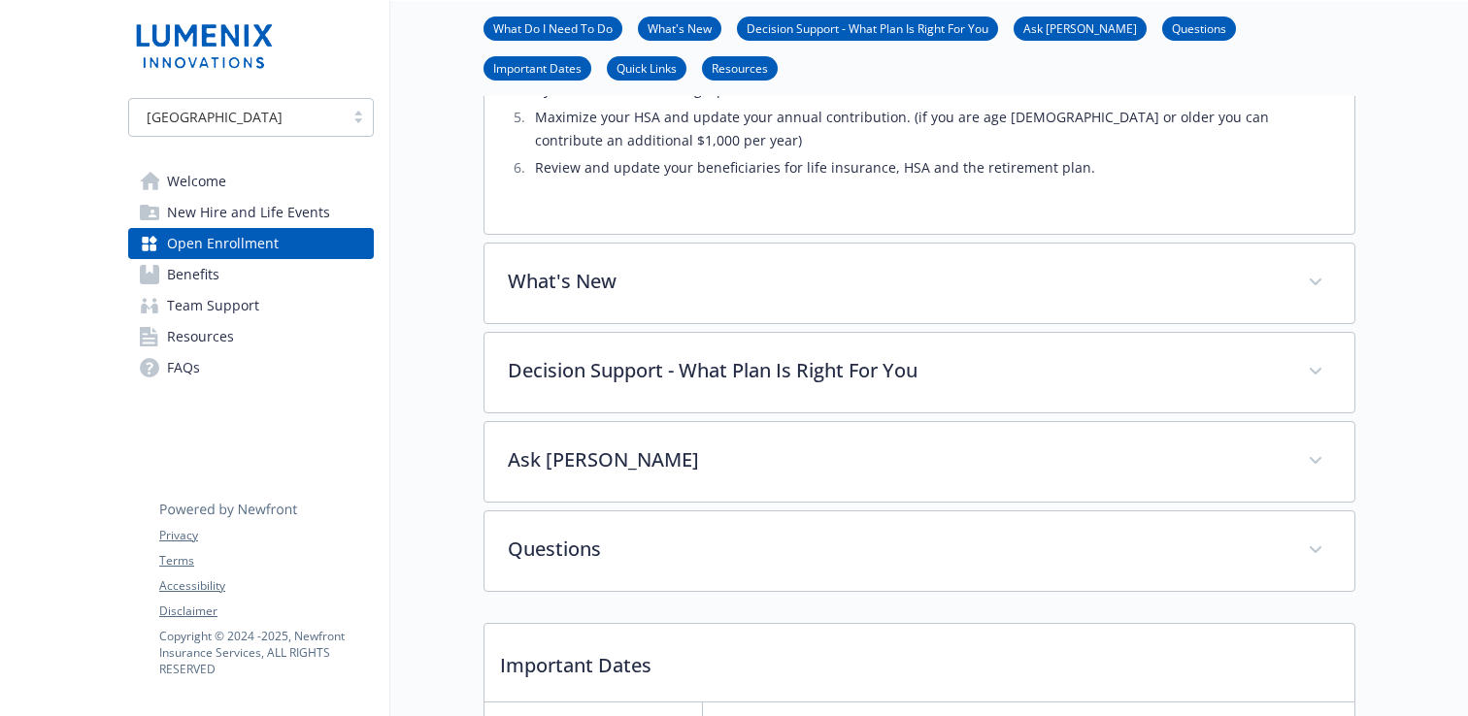
scroll to position [1232, 0]
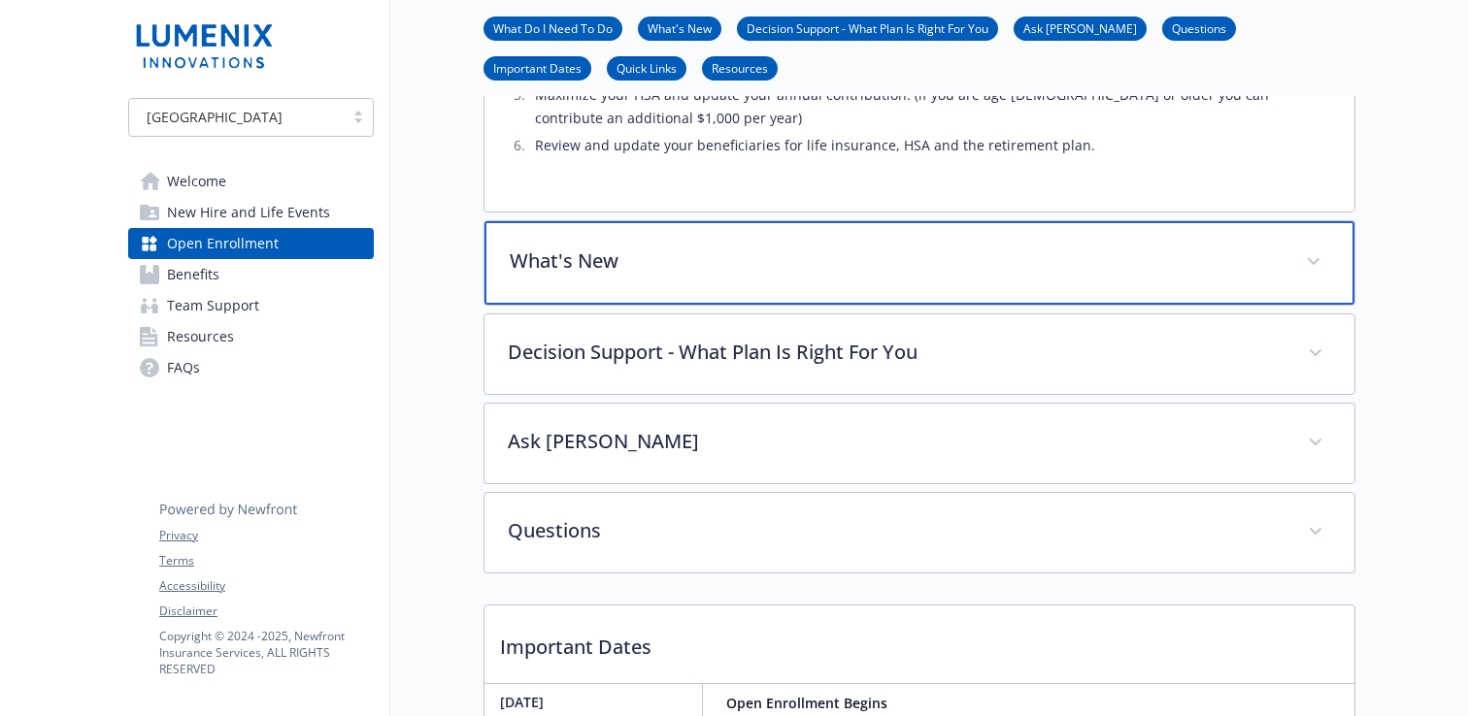
click at [774, 305] on div "What's New" at bounding box center [919, 262] width 870 height 83
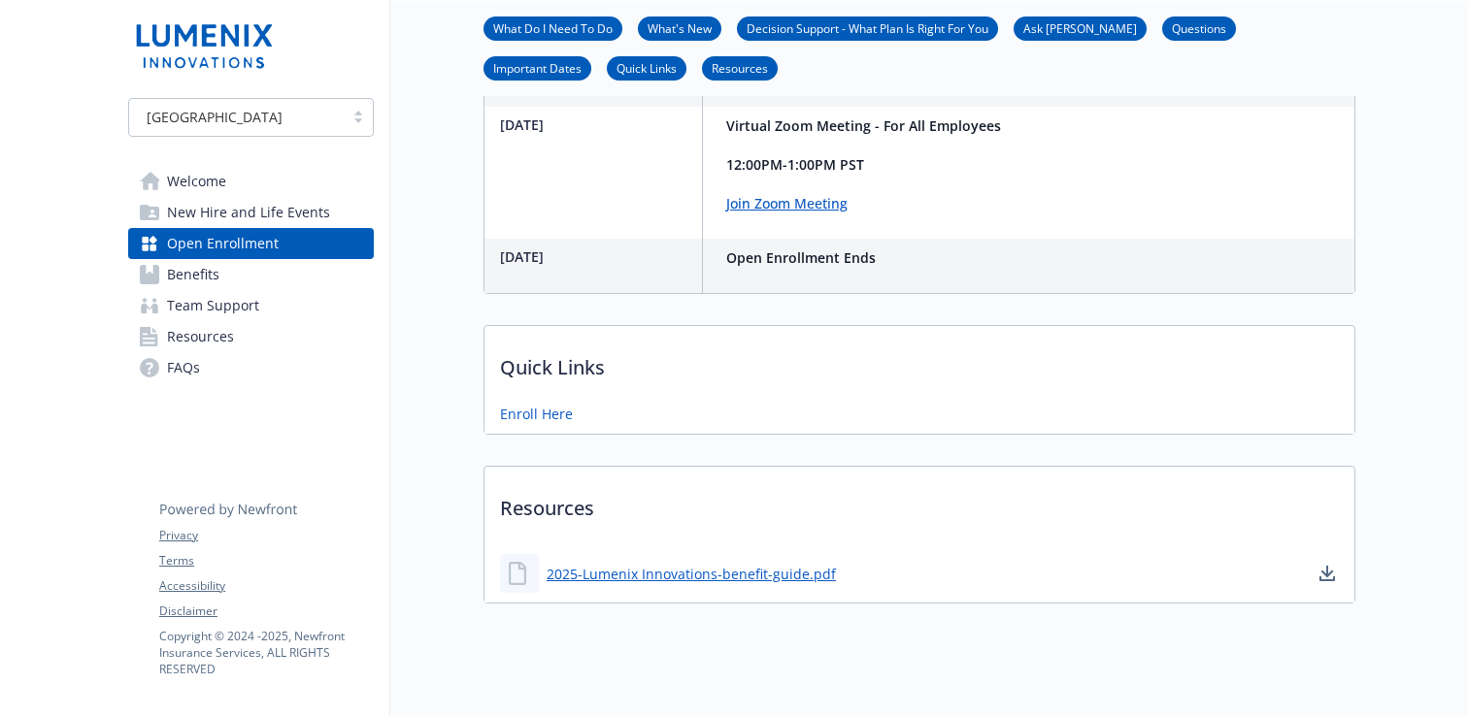
scroll to position [2613, 0]
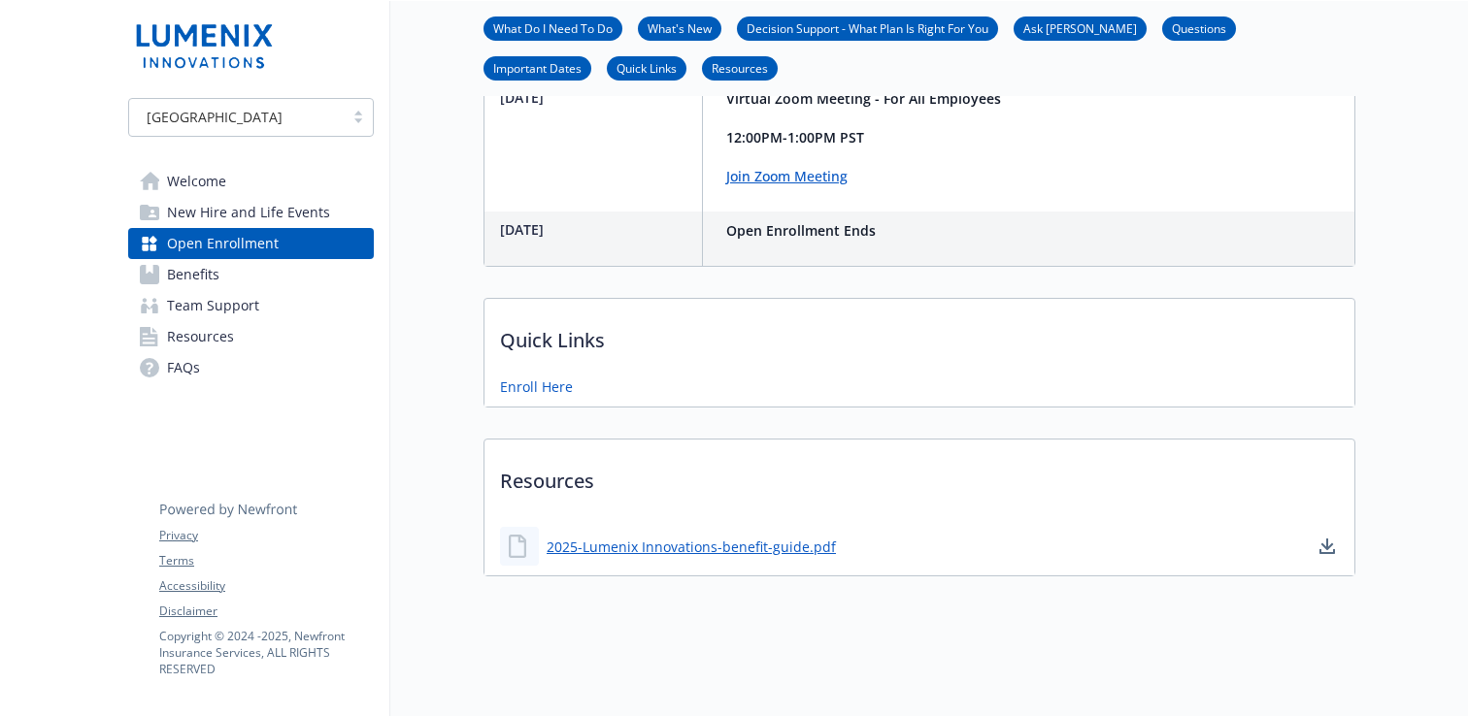
click at [189, 273] on span "Benefits" at bounding box center [193, 274] width 52 height 31
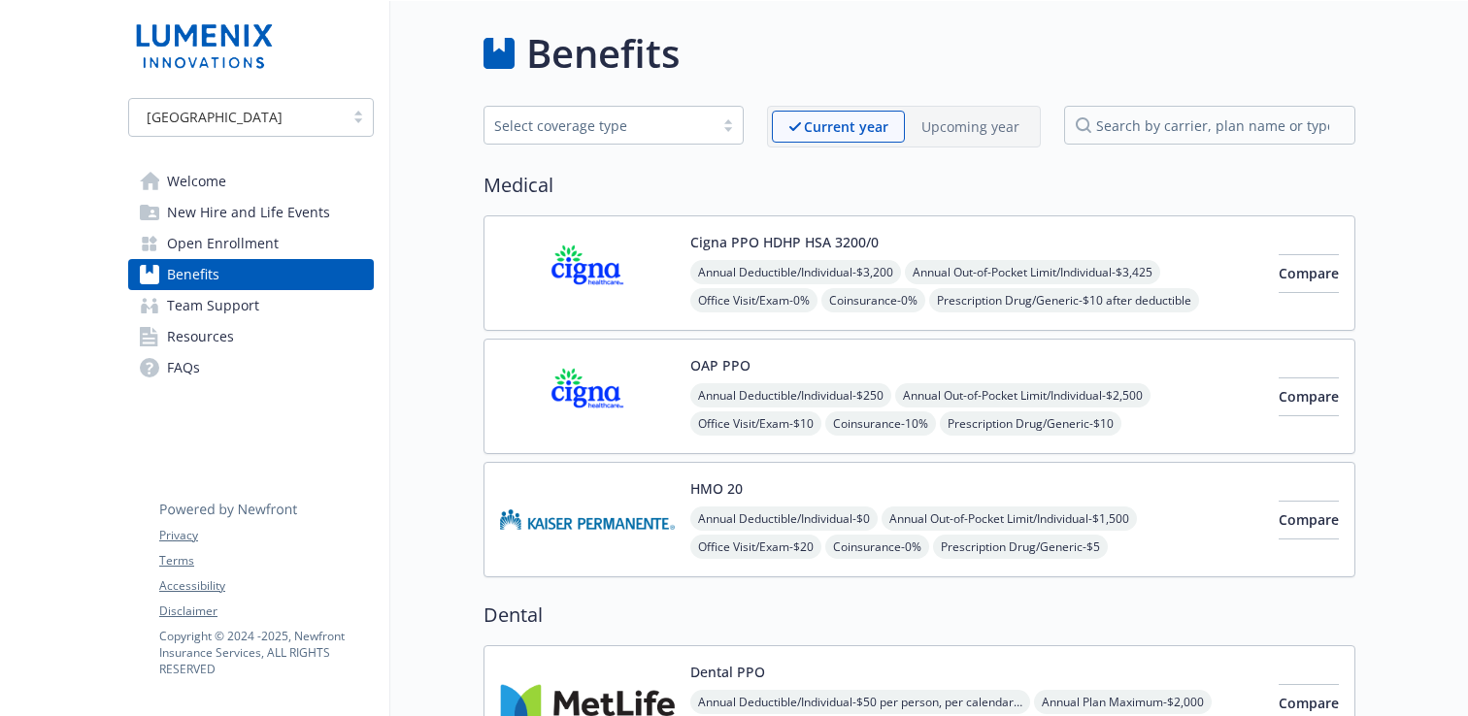
click at [683, 133] on div "Select coverage type" at bounding box center [599, 126] width 210 height 20
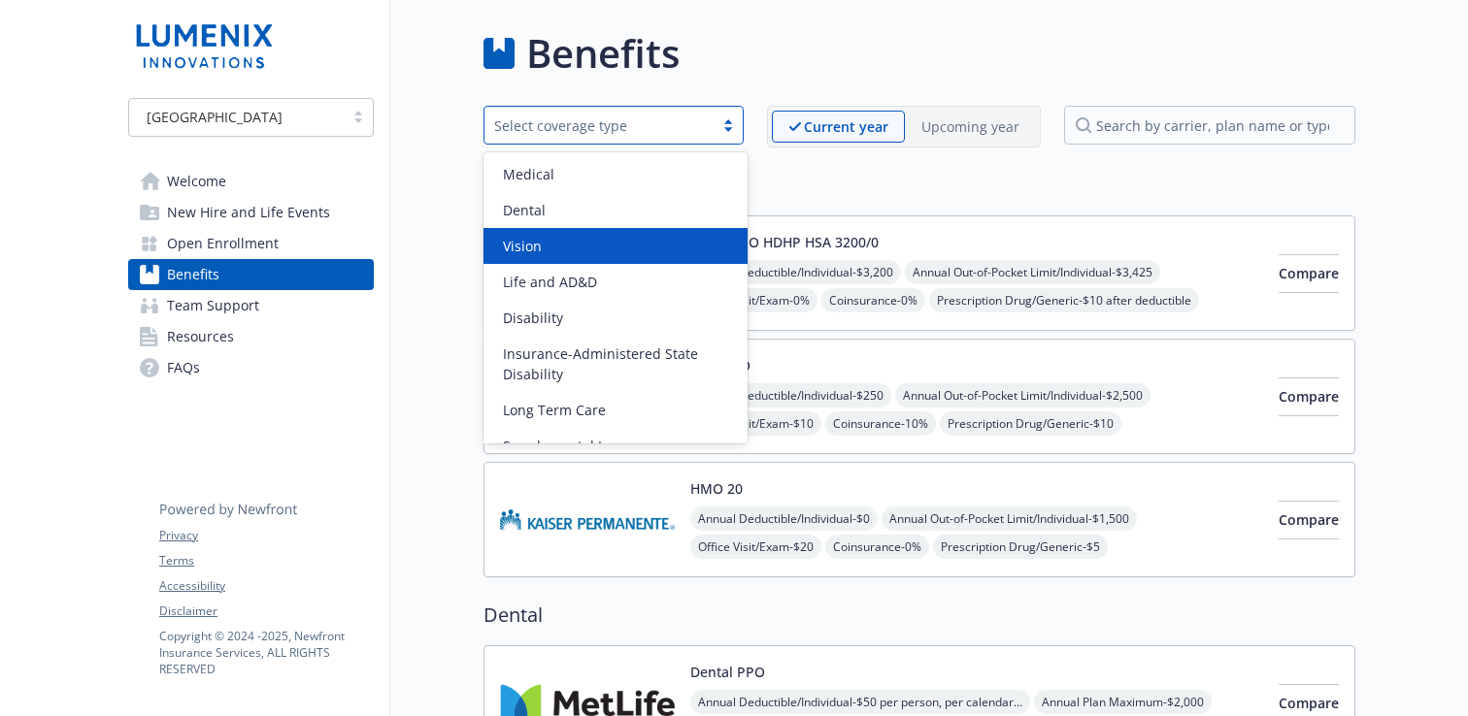
click at [584, 248] on div "Vision" at bounding box center [615, 246] width 241 height 20
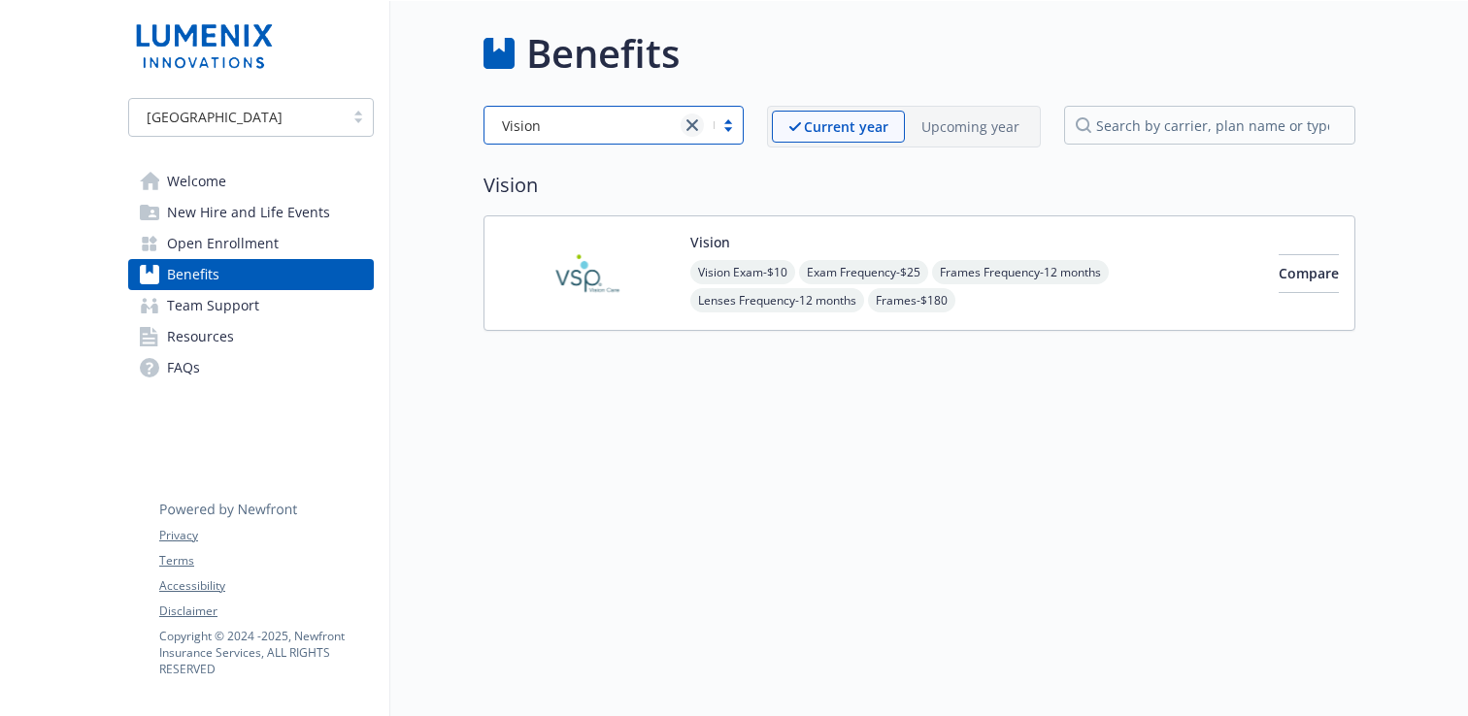
click at [695, 126] on icon "close" at bounding box center [692, 125] width 12 height 12
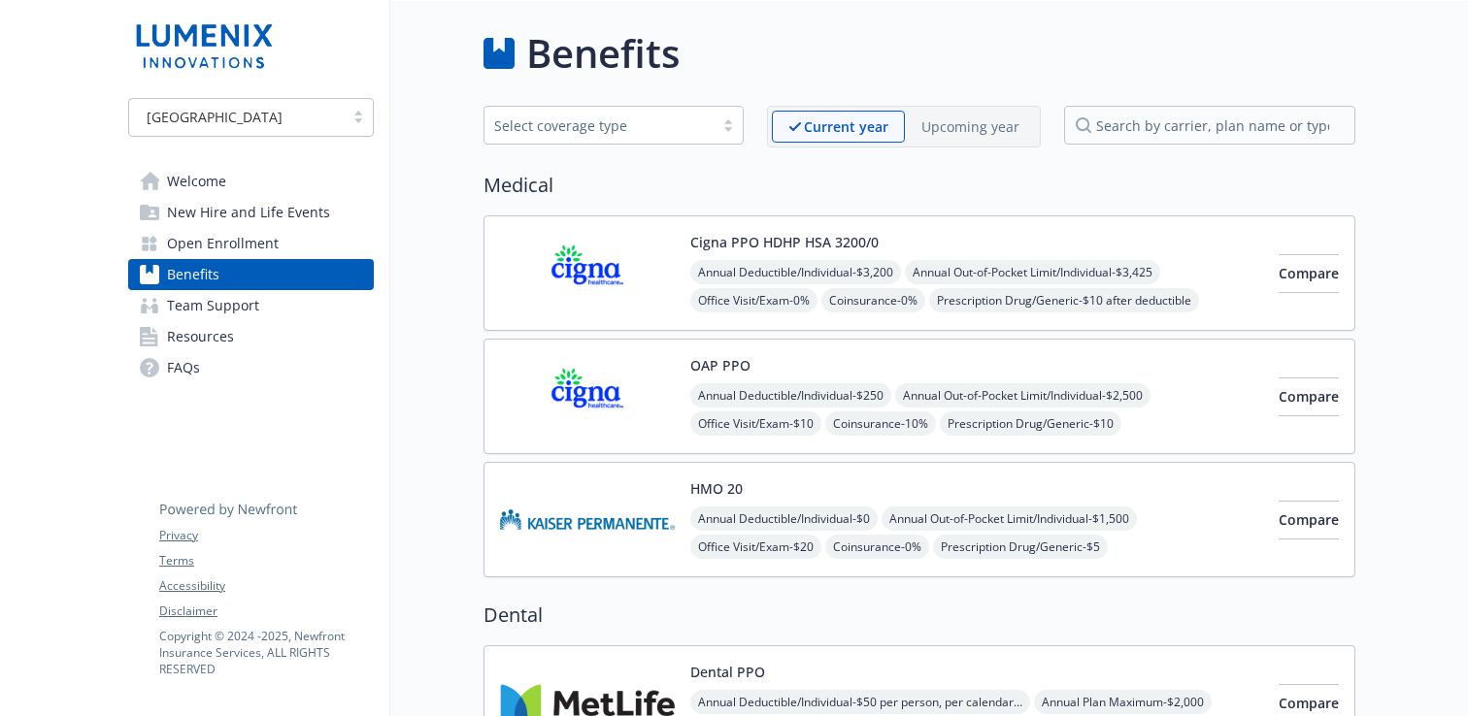
click at [798, 171] on h2 "Medical" at bounding box center [919, 185] width 872 height 29
click at [965, 124] on p "Upcoming year" at bounding box center [970, 126] width 98 height 20
click at [874, 125] on div "Current year" at bounding box center [830, 127] width 116 height 32
click at [603, 271] on img at bounding box center [587, 273] width 175 height 83
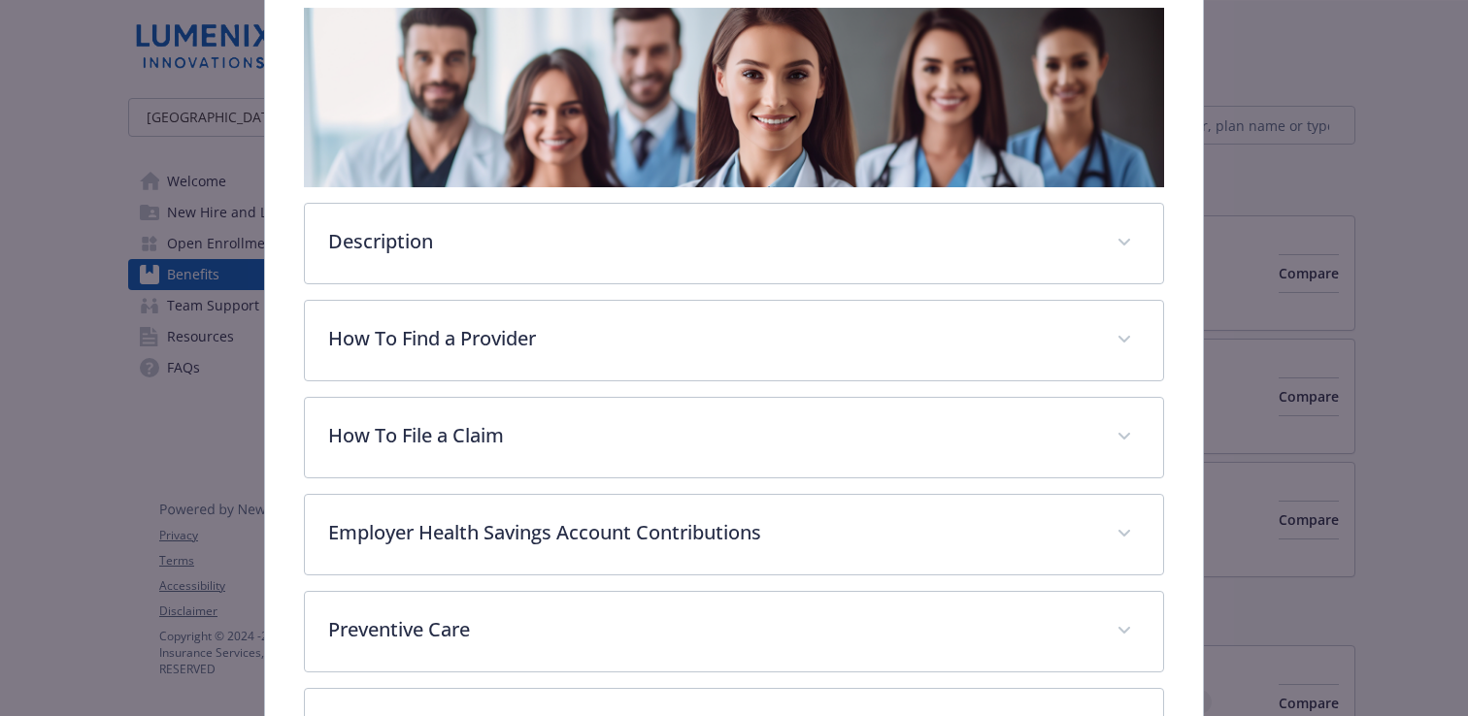
scroll to position [331, 0]
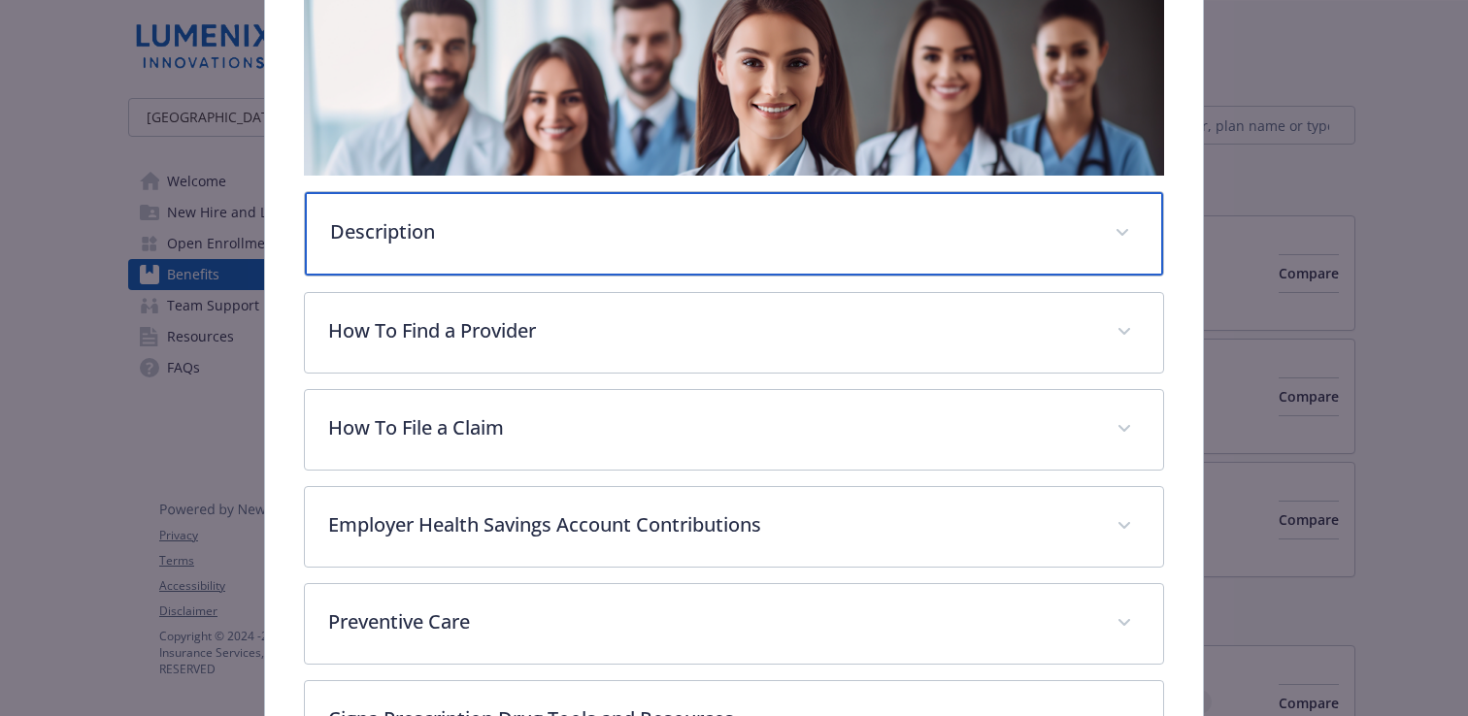
click at [530, 244] on p "Description" at bounding box center [710, 231] width 761 height 29
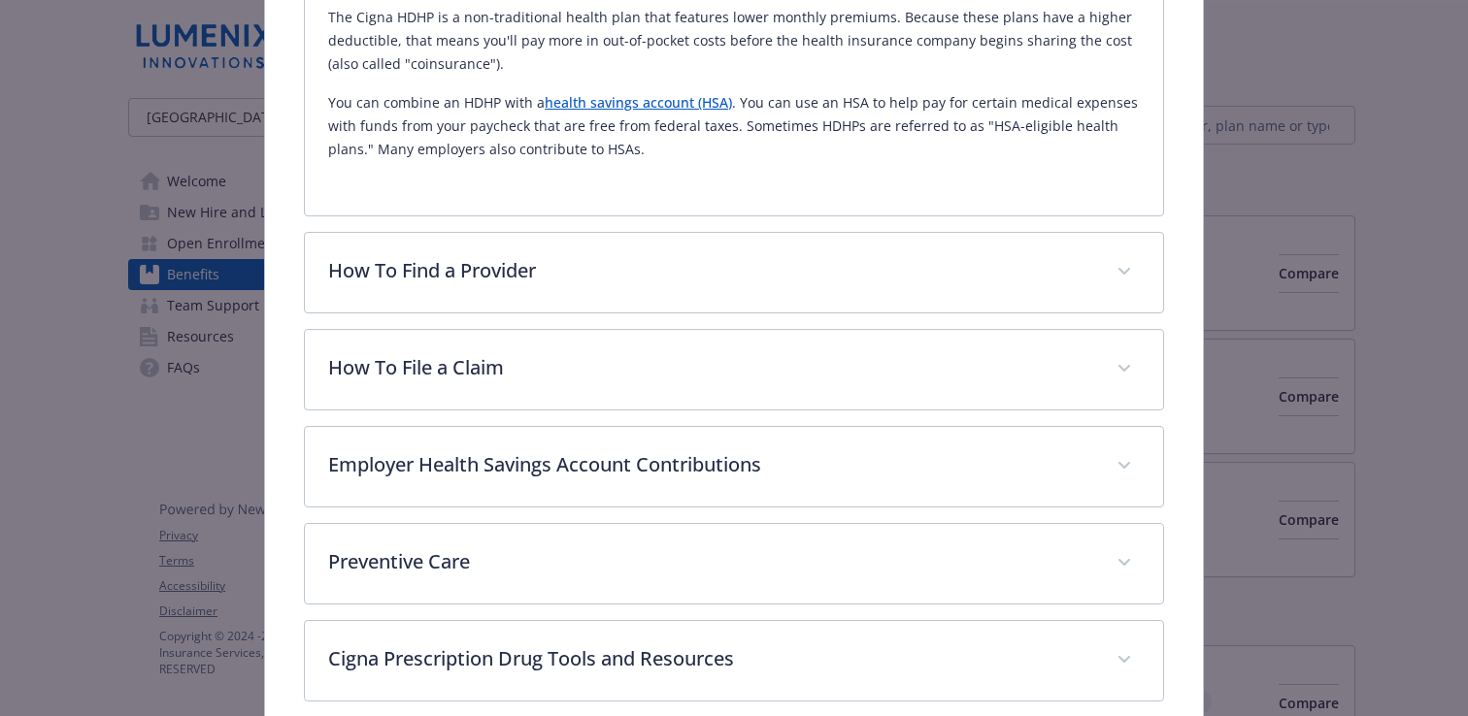
scroll to position [618, 0]
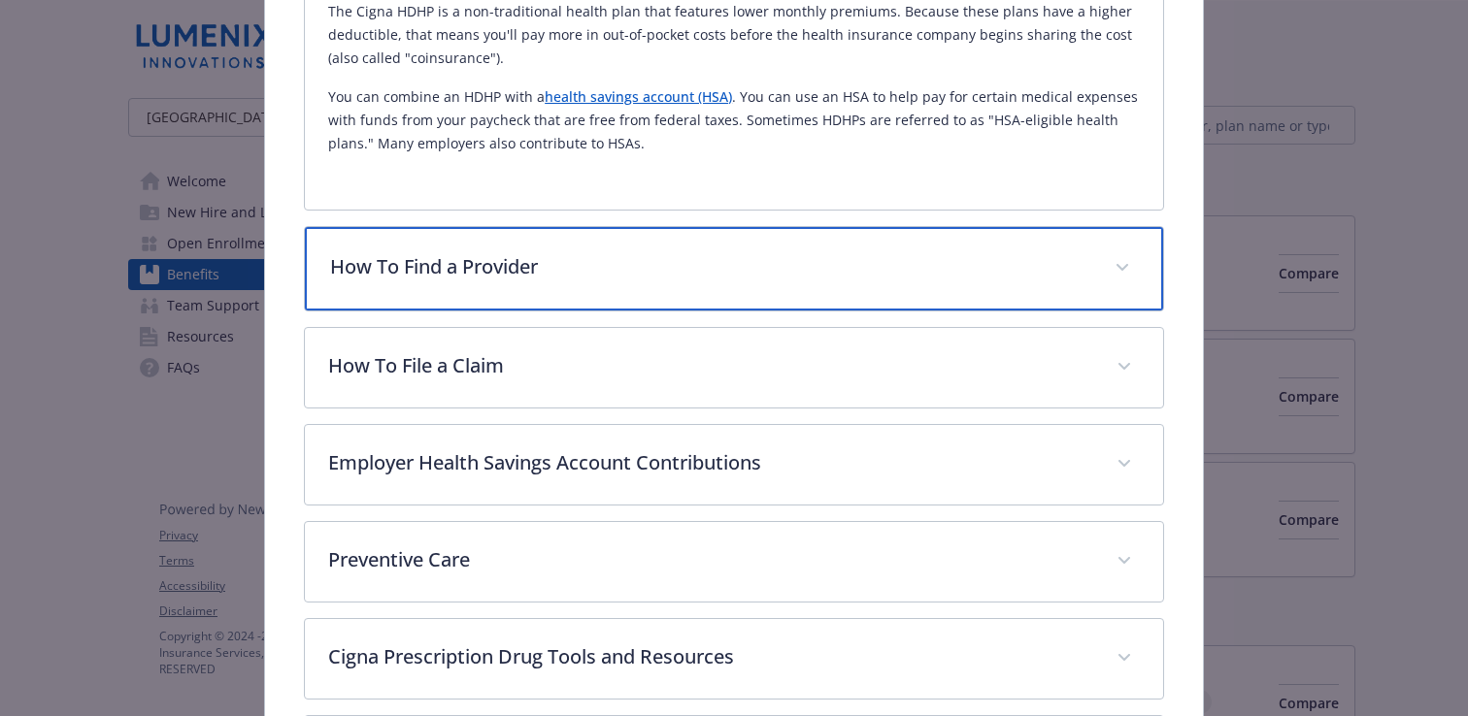
click at [542, 278] on p "How To Find a Provider" at bounding box center [710, 266] width 761 height 29
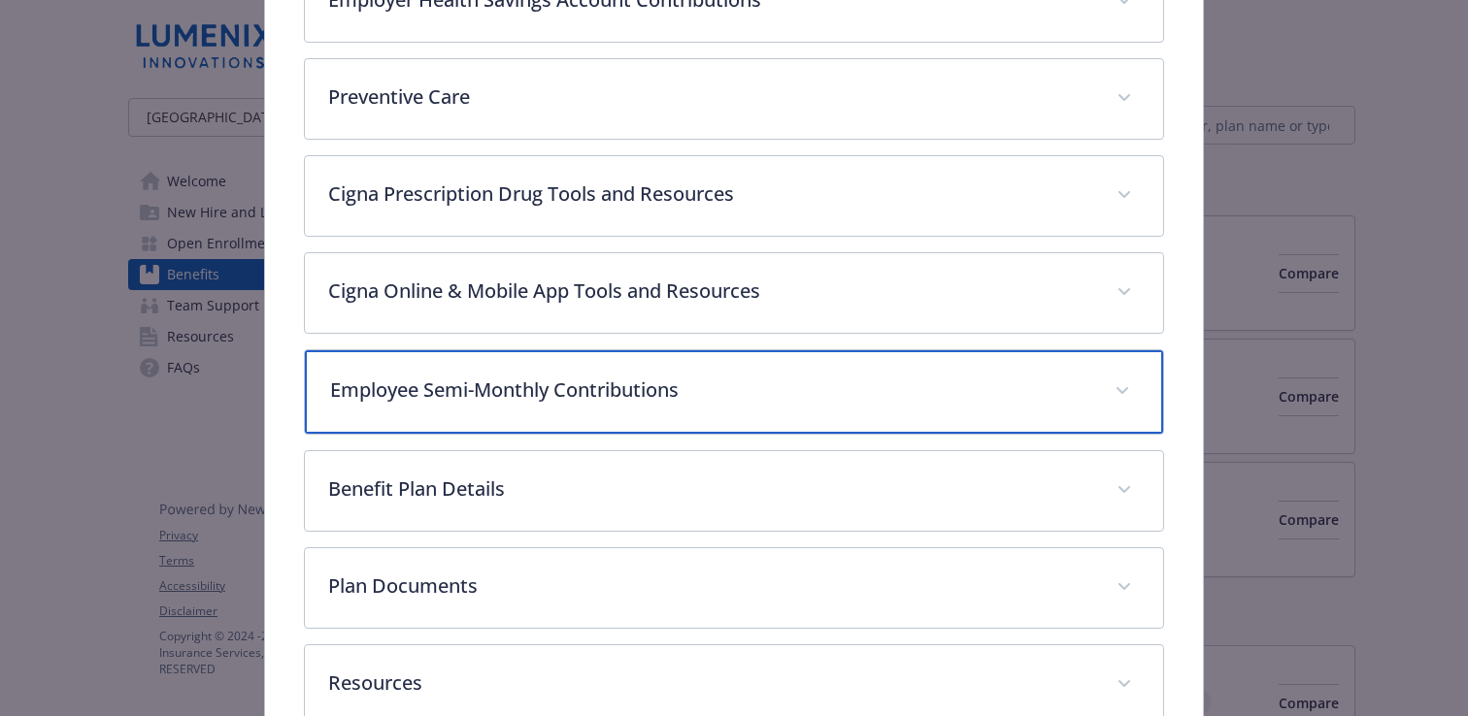
scroll to position [1167, 0]
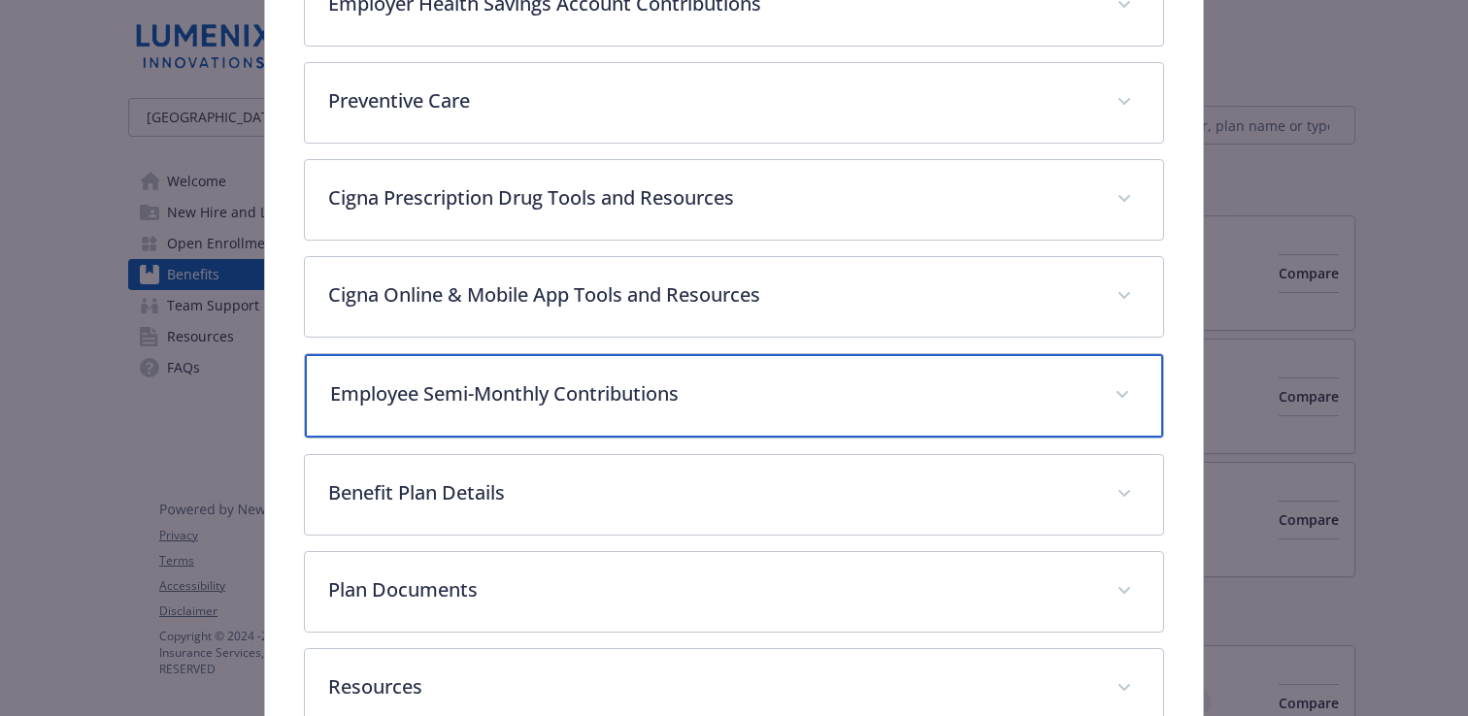
click at [572, 410] on div "Employee Semi-Monthly Contributions" at bounding box center [734, 395] width 858 height 83
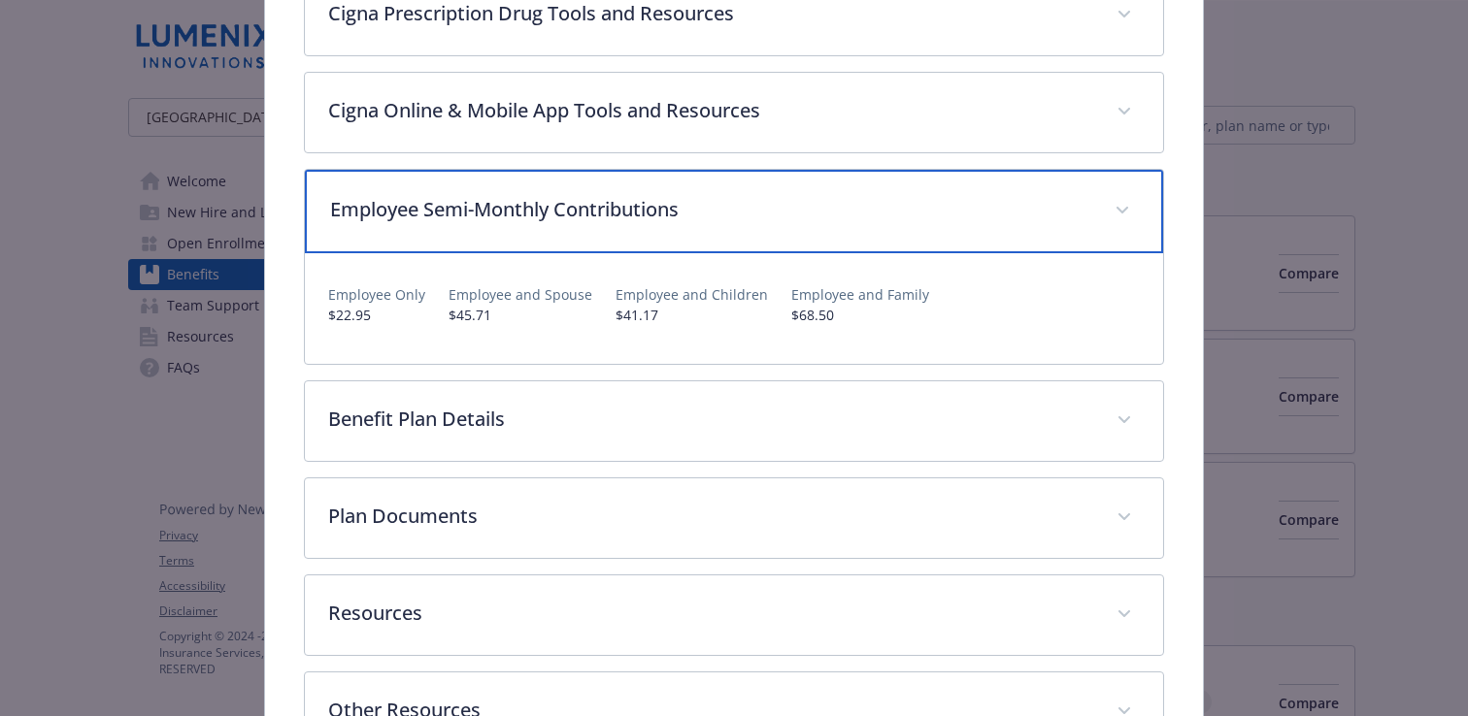
scroll to position [1371, 0]
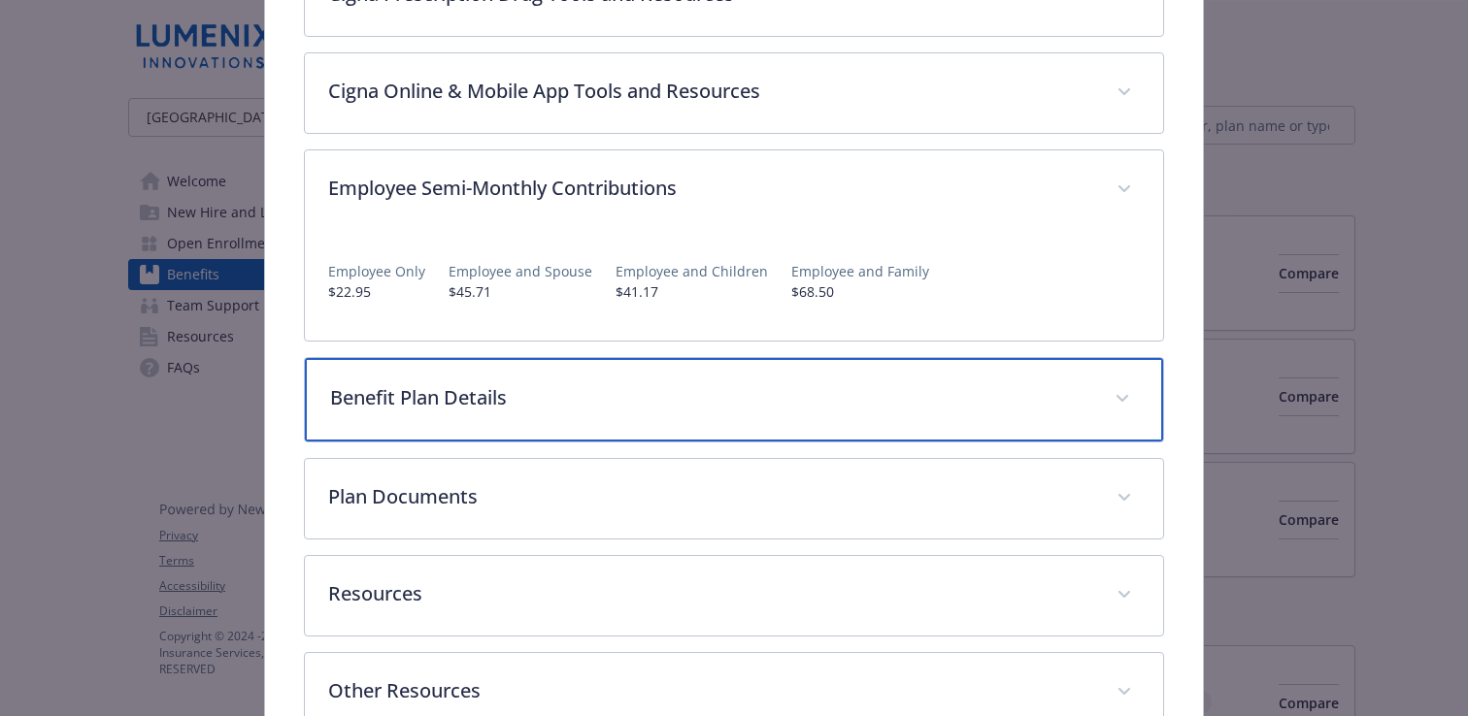
click at [505, 431] on div "Benefit Plan Details" at bounding box center [734, 399] width 858 height 83
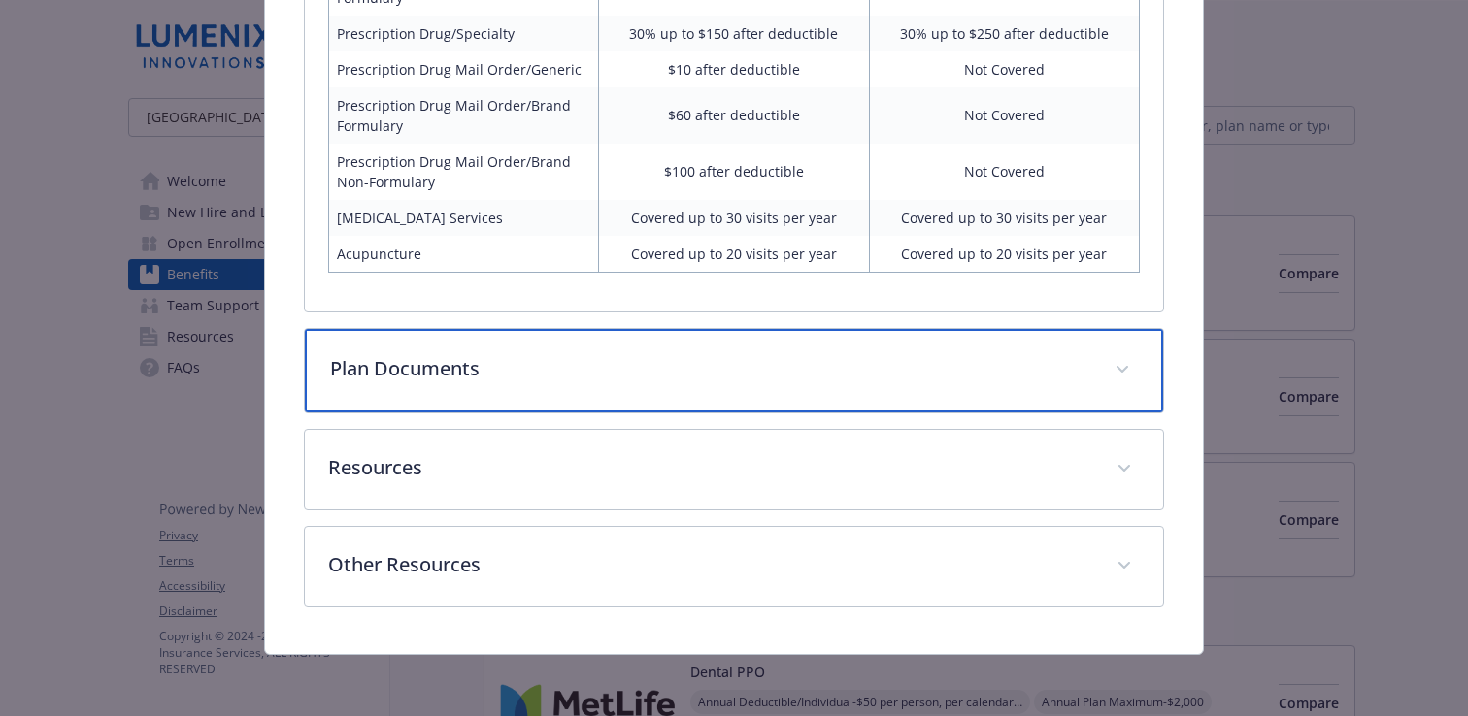
scroll to position [2535, 0]
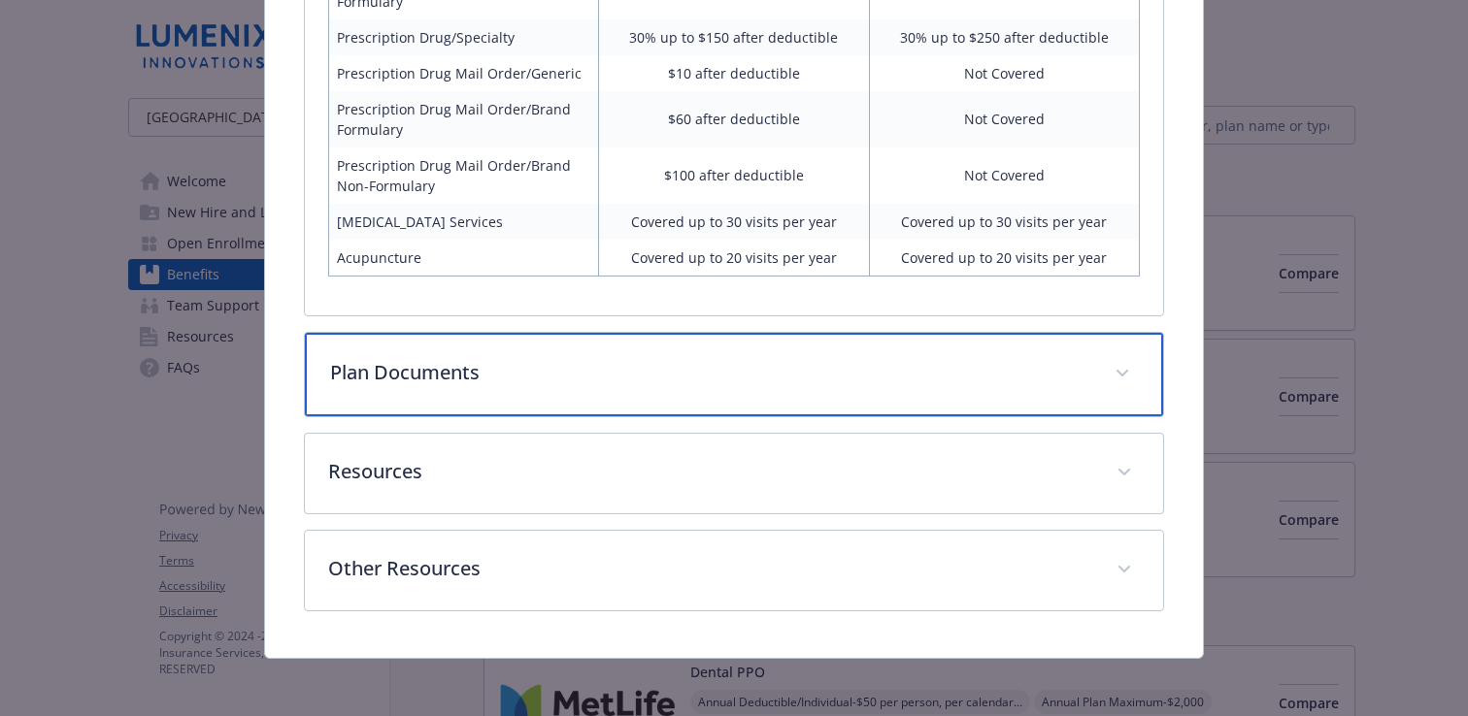
click at [643, 365] on p "Plan Documents" at bounding box center [710, 372] width 761 height 29
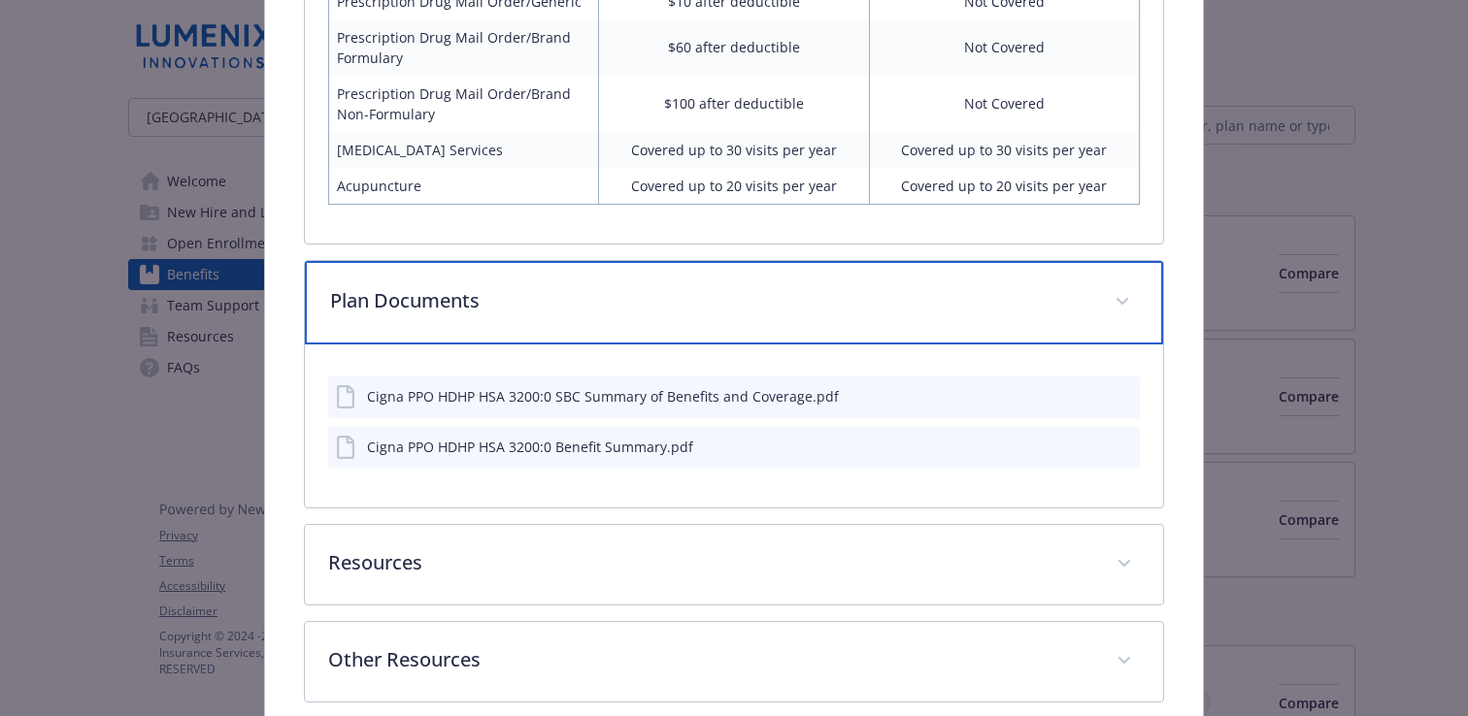
scroll to position [2632, 0]
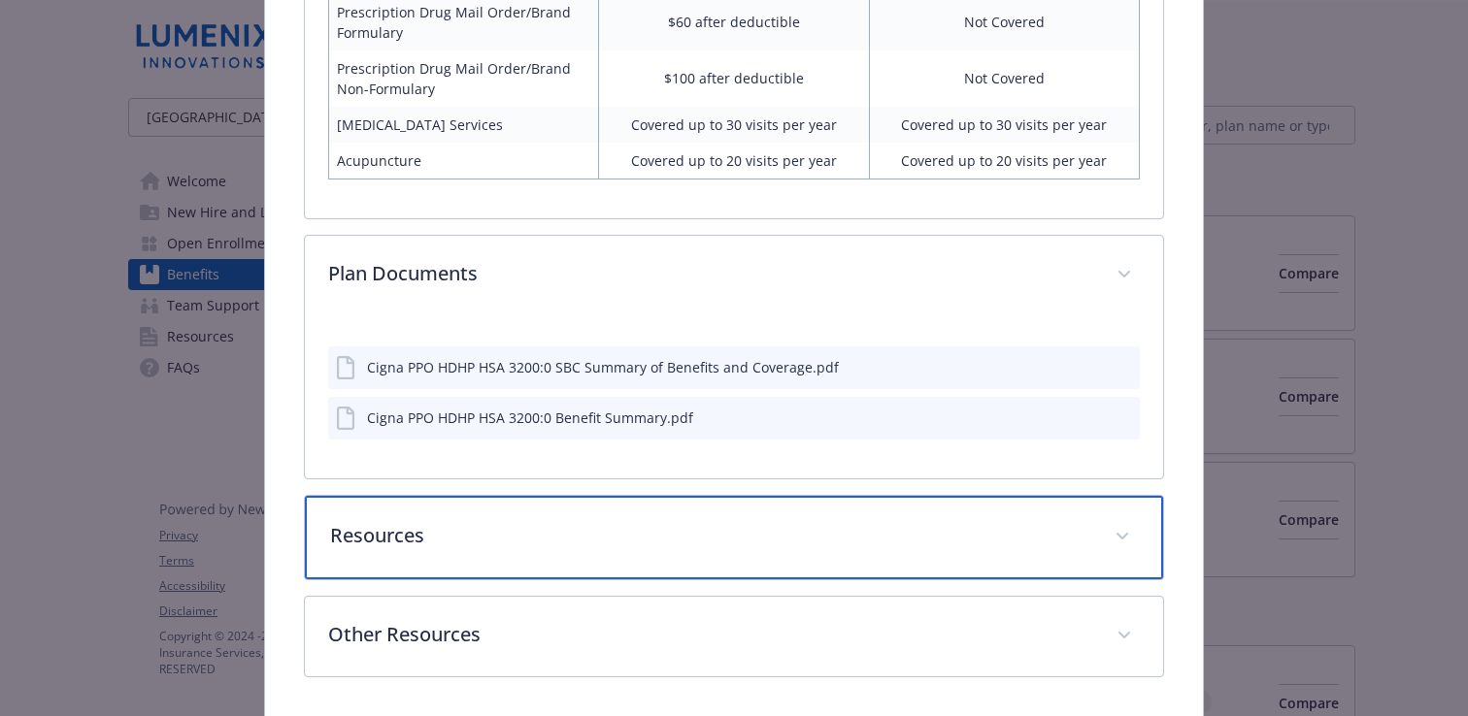
click at [630, 539] on p "Resources" at bounding box center [710, 535] width 761 height 29
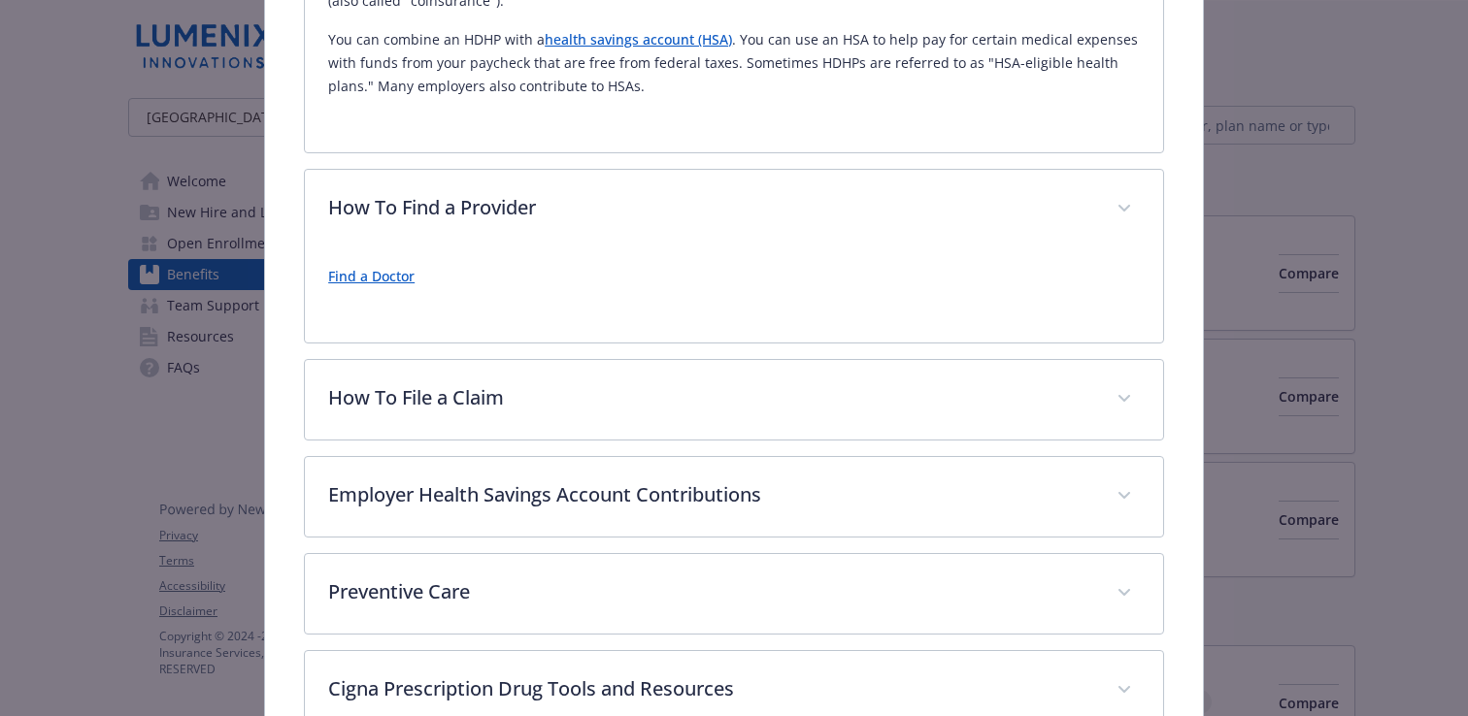
scroll to position [0, 0]
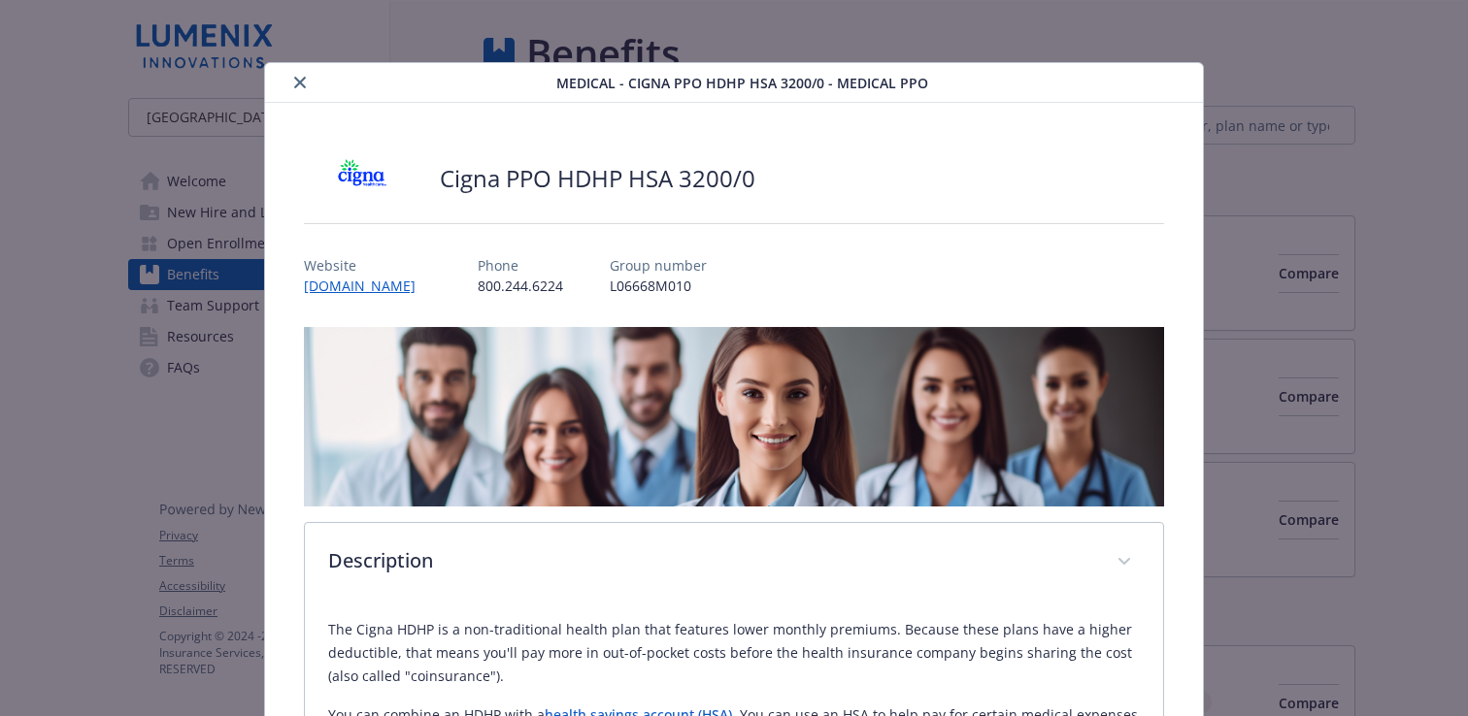
click at [300, 83] on icon "close" at bounding box center [300, 83] width 12 height 12
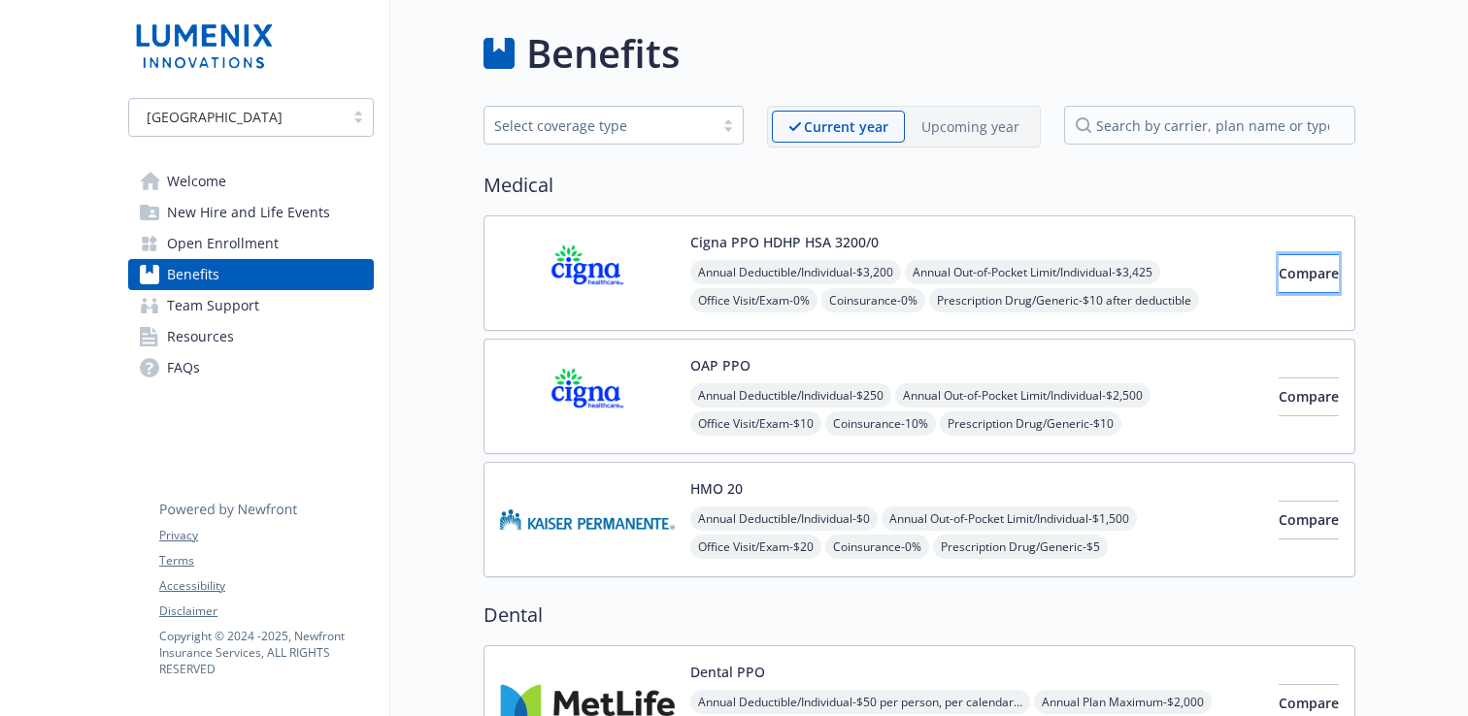
click at [1297, 278] on span "Compare" at bounding box center [1309, 273] width 60 height 18
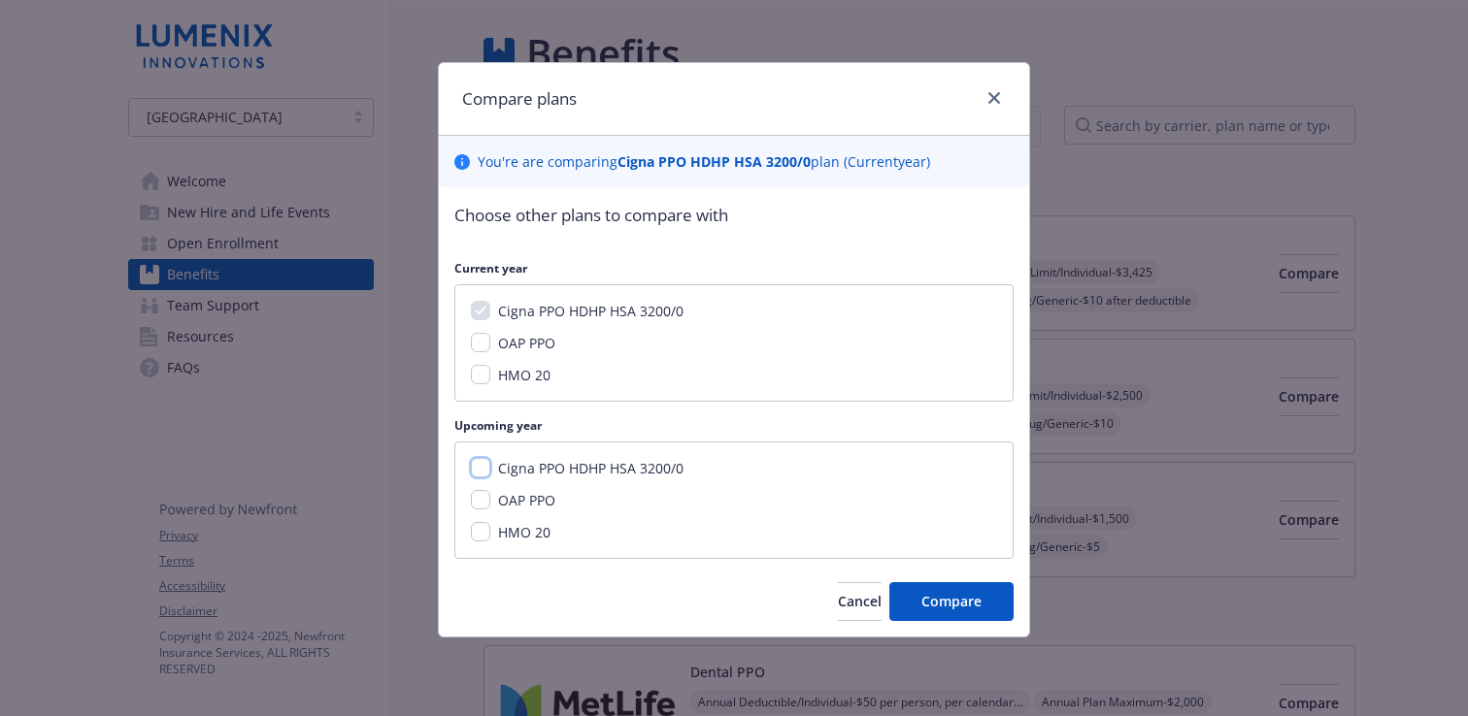
click at [475, 462] on input "Cigna PPO HDHP HSA 3200/0" at bounding box center [480, 467] width 19 height 19
checkbox input "true"
click at [966, 604] on span "Compare" at bounding box center [951, 601] width 60 height 18
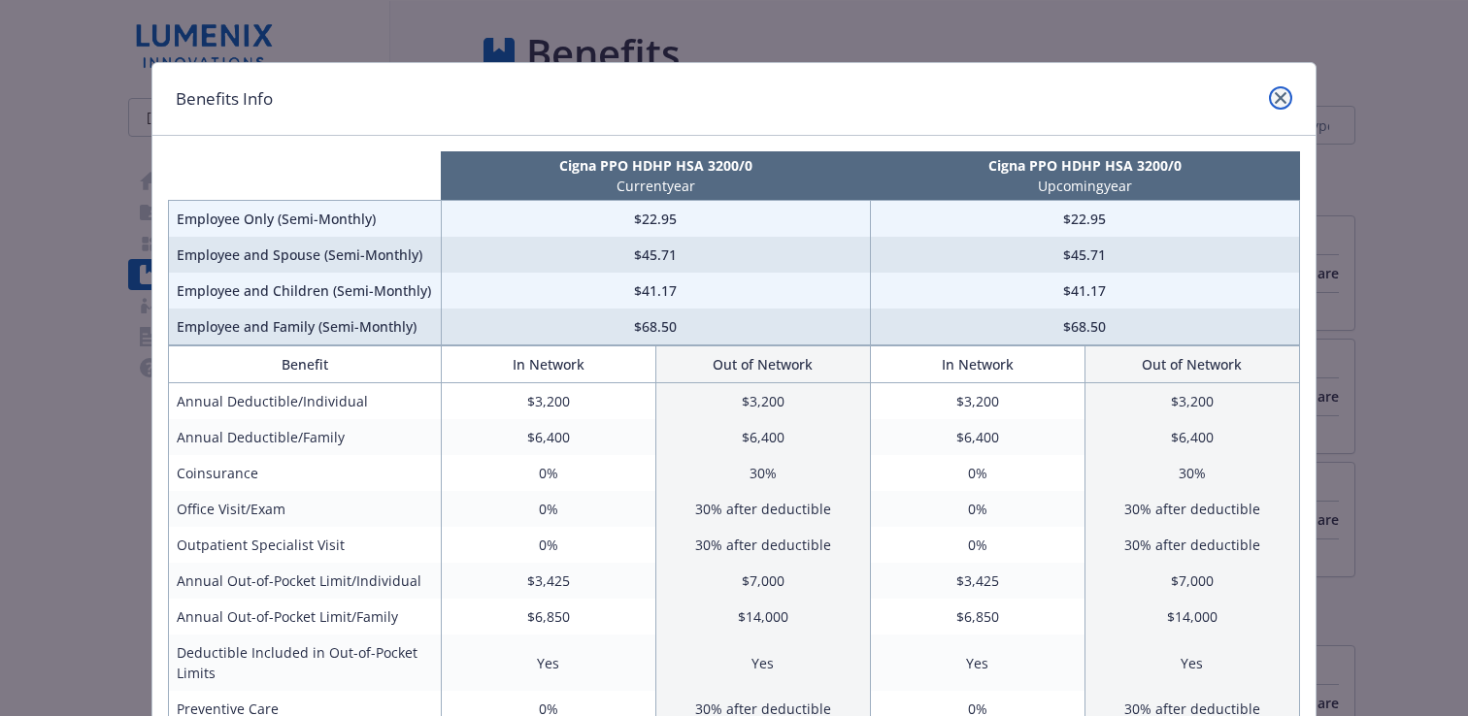
click at [1280, 93] on icon "close" at bounding box center [1281, 98] width 12 height 12
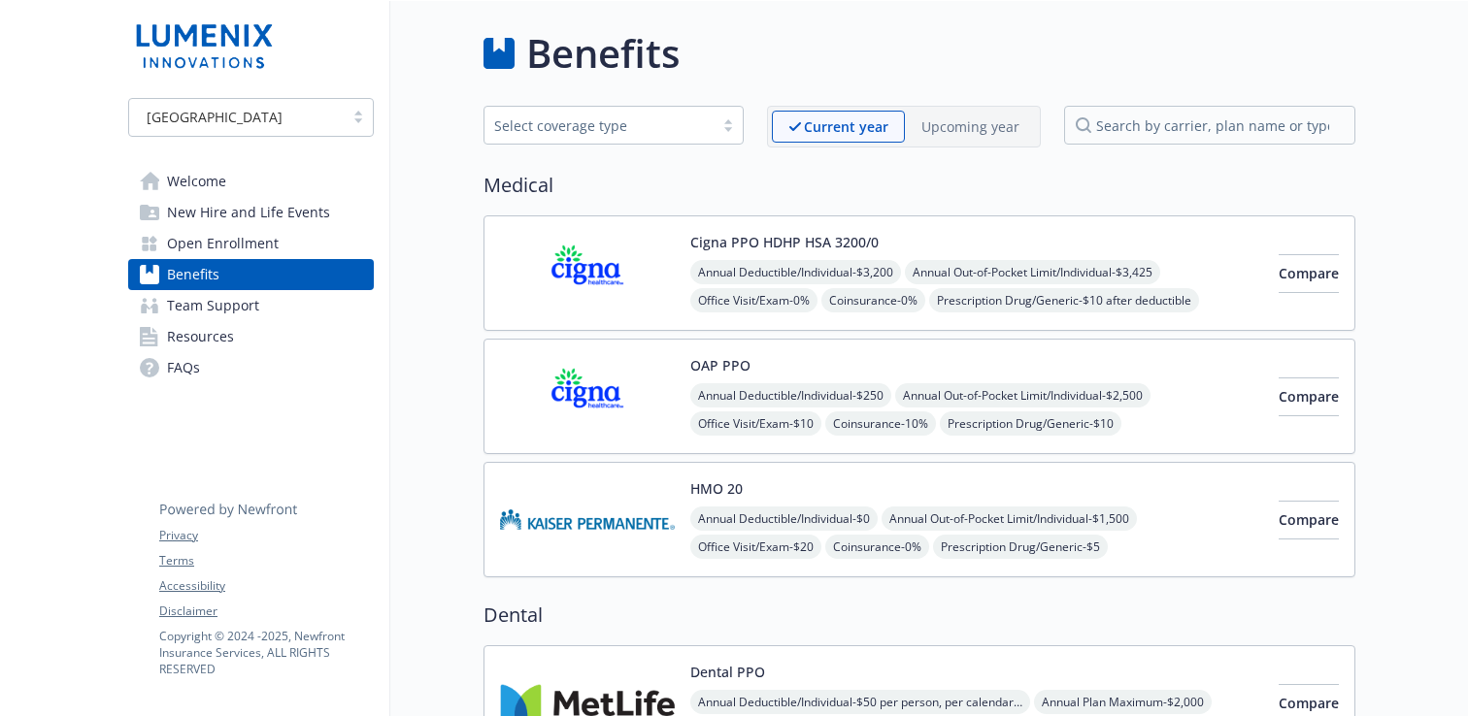
click at [214, 307] on span "Team Support" at bounding box center [213, 305] width 92 height 31
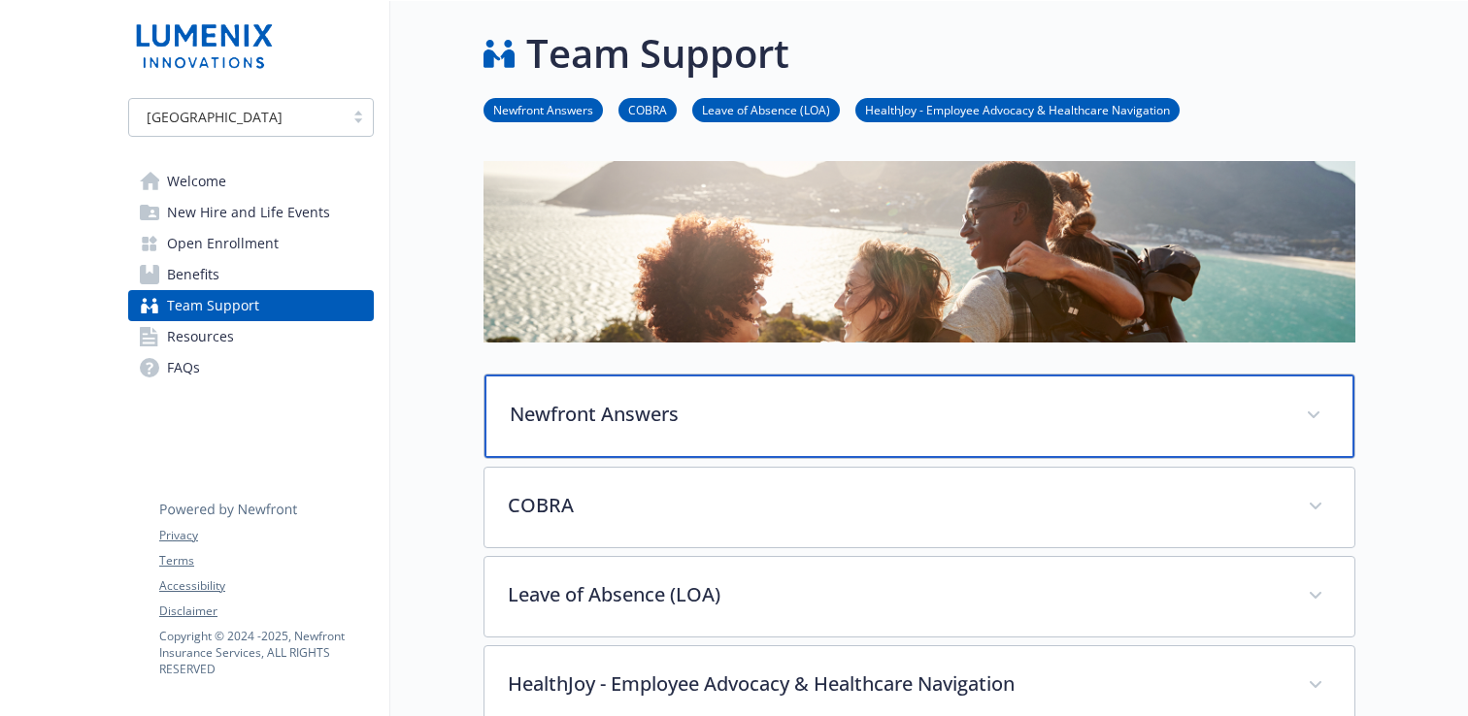
click at [606, 422] on p "Newfront Answers" at bounding box center [896, 414] width 773 height 29
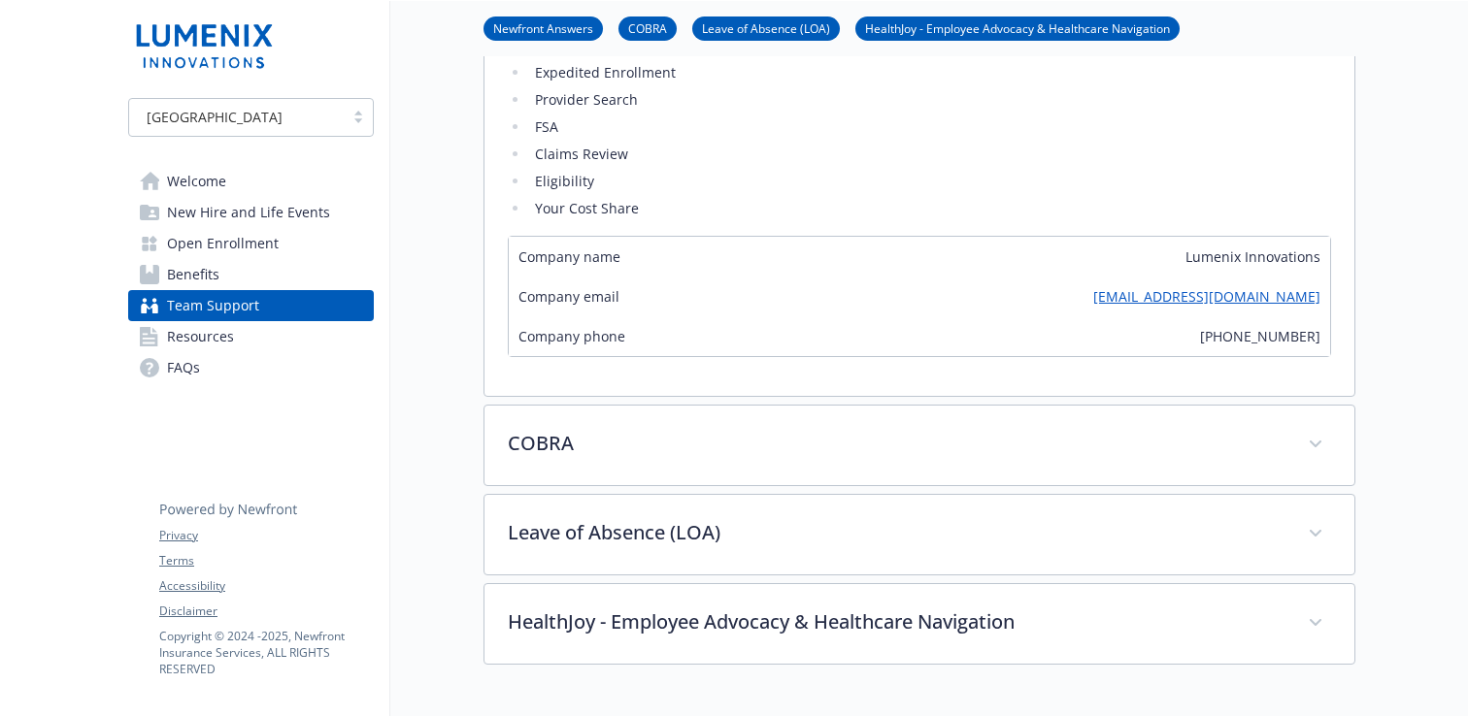
scroll to position [649, 0]
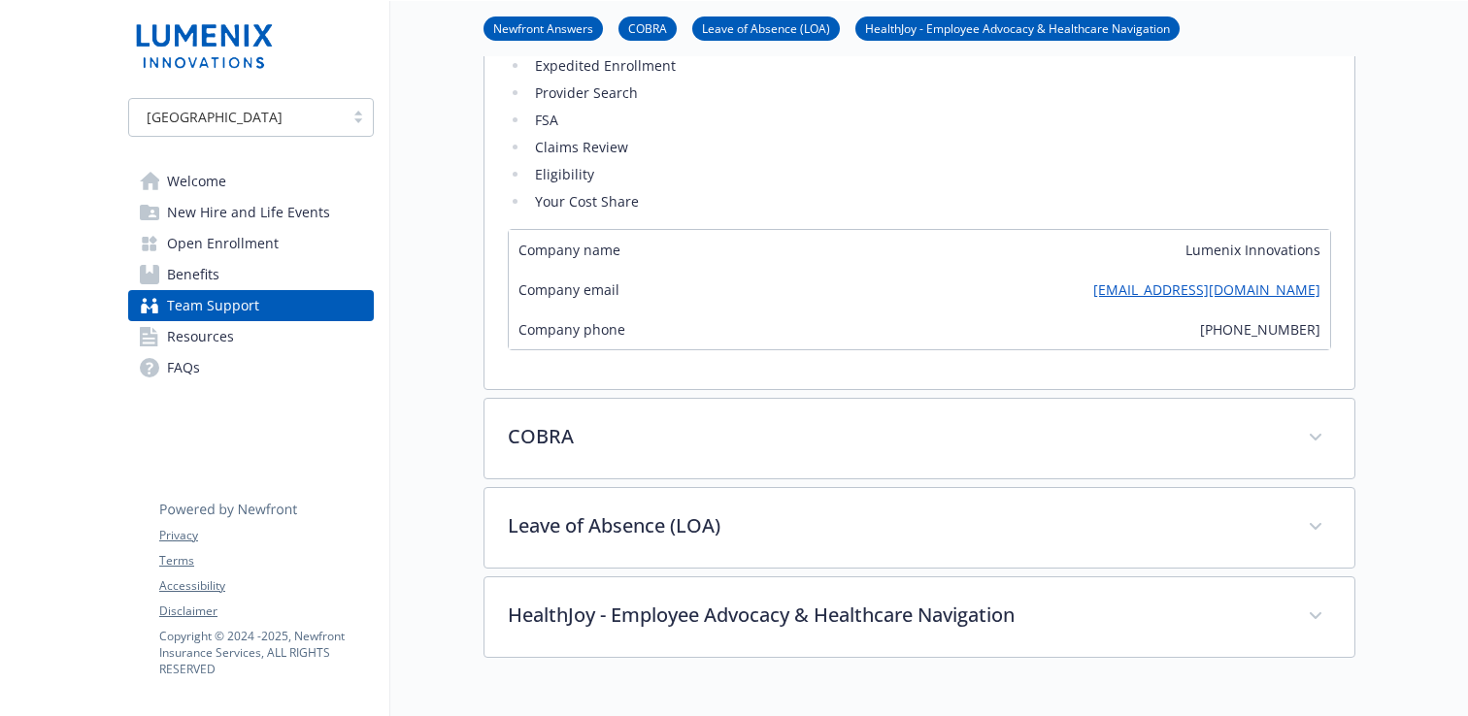
click at [217, 339] on span "Resources" at bounding box center [200, 336] width 67 height 31
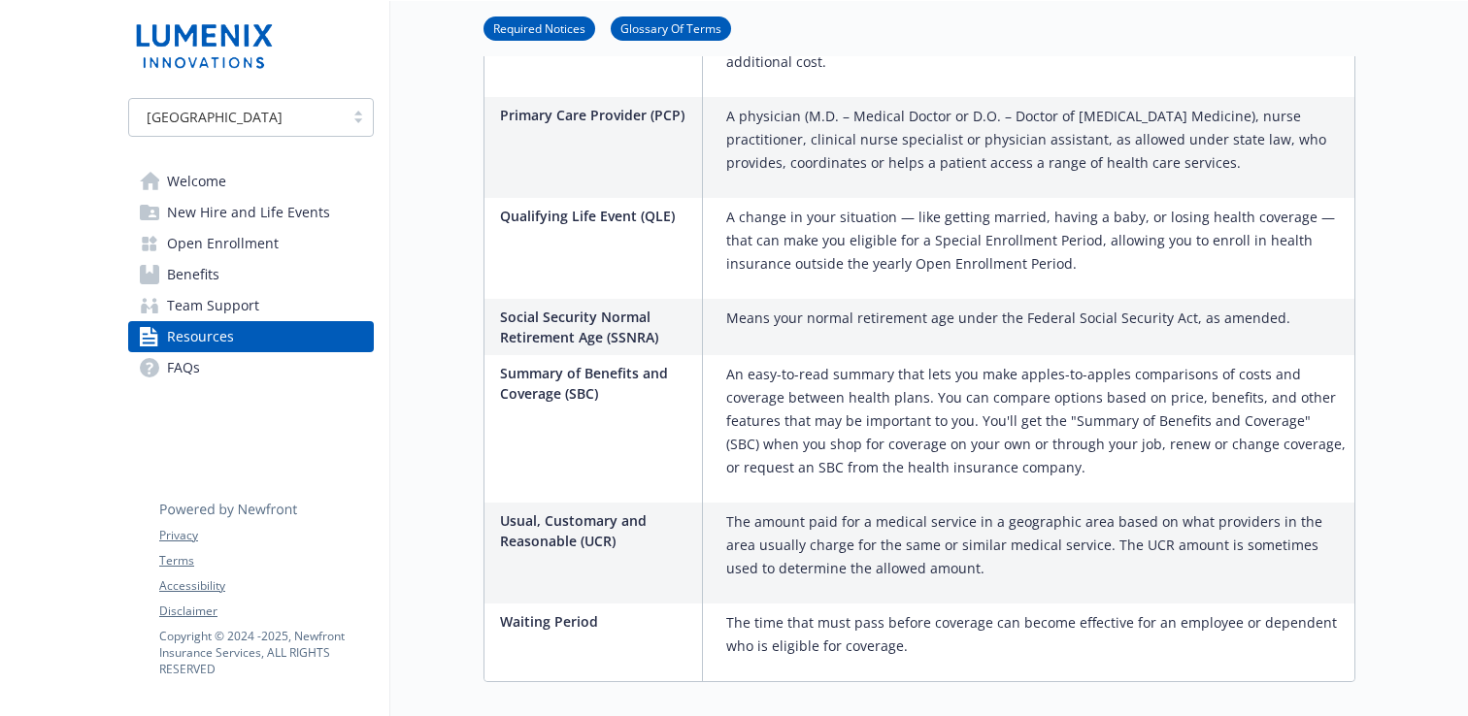
scroll to position [3151, 0]
click at [173, 358] on span "FAQs" at bounding box center [183, 367] width 33 height 31
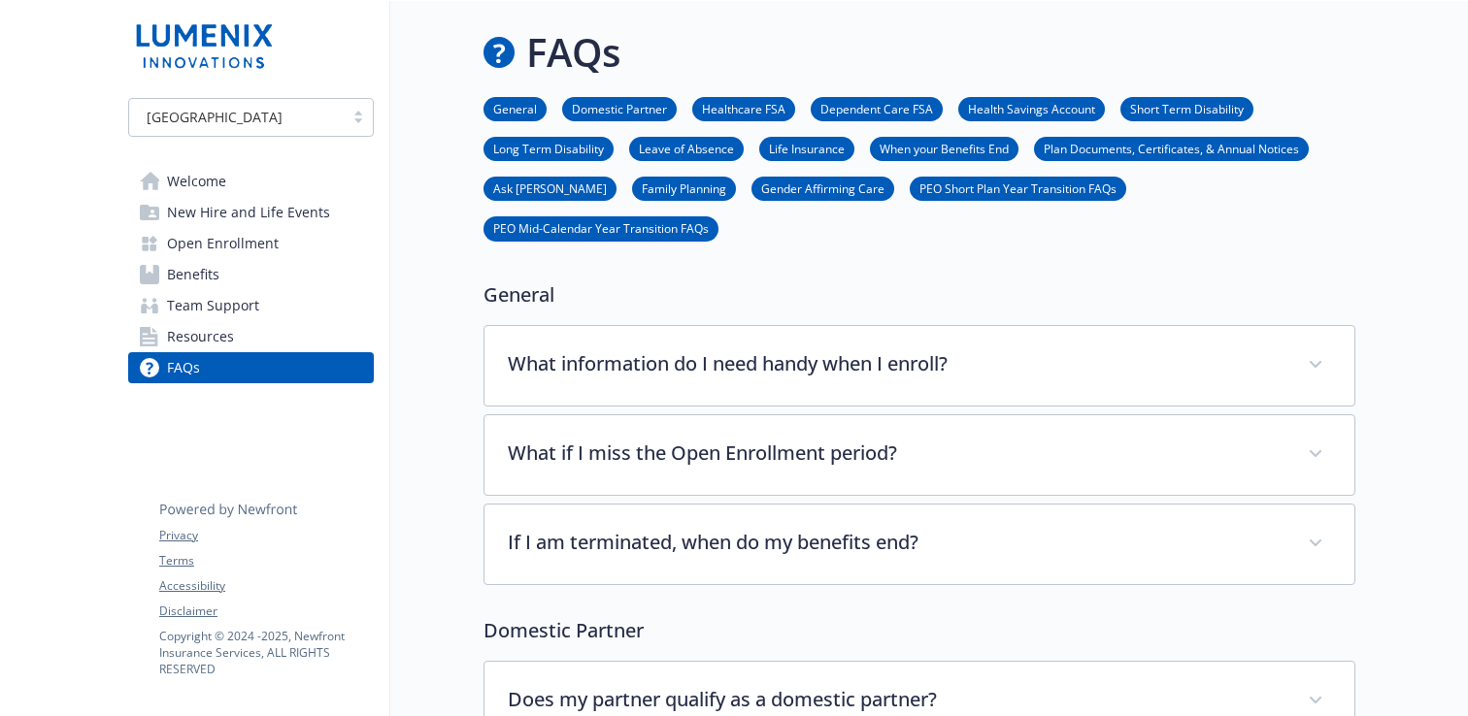
scroll to position [3151, 0]
